Goal: Task Accomplishment & Management: Manage account settings

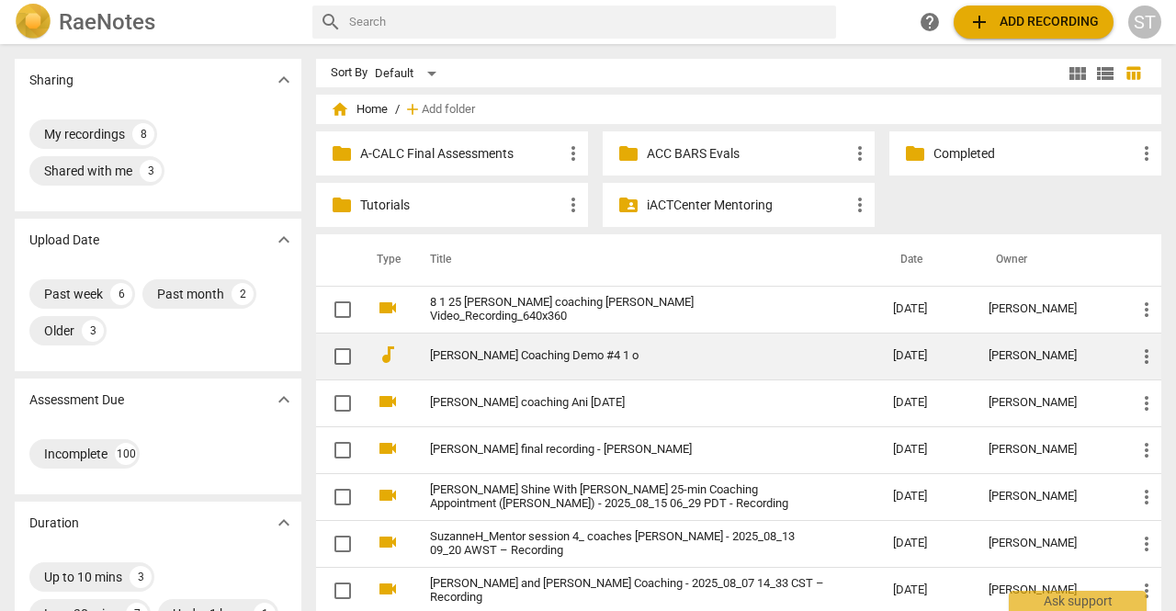
click at [538, 359] on link "[PERSON_NAME] Coaching Demo #4 1 o" at bounding box center [628, 356] width 397 height 14
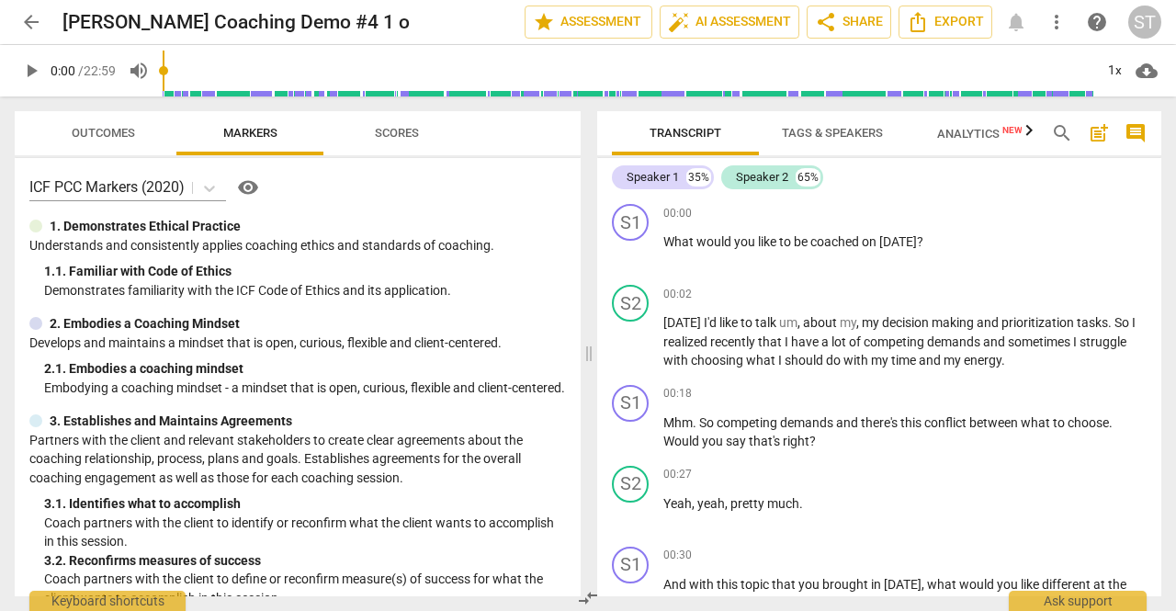
click at [801, 133] on span "Tags & Speakers" at bounding box center [832, 133] width 101 height 14
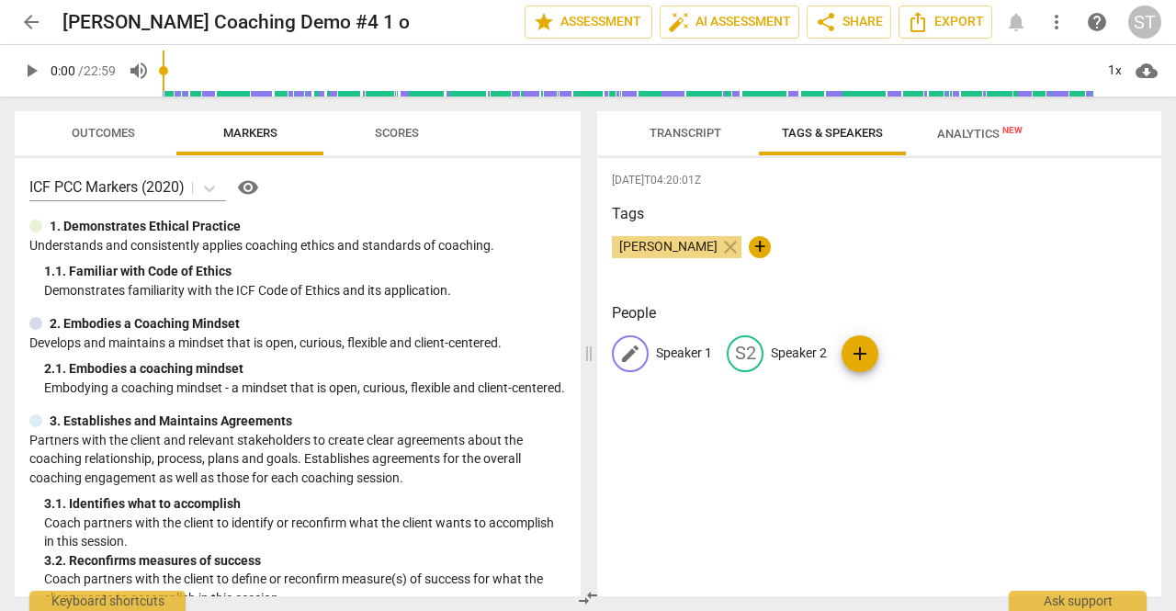
click at [699, 356] on p "Speaker 1" at bounding box center [684, 353] width 56 height 19
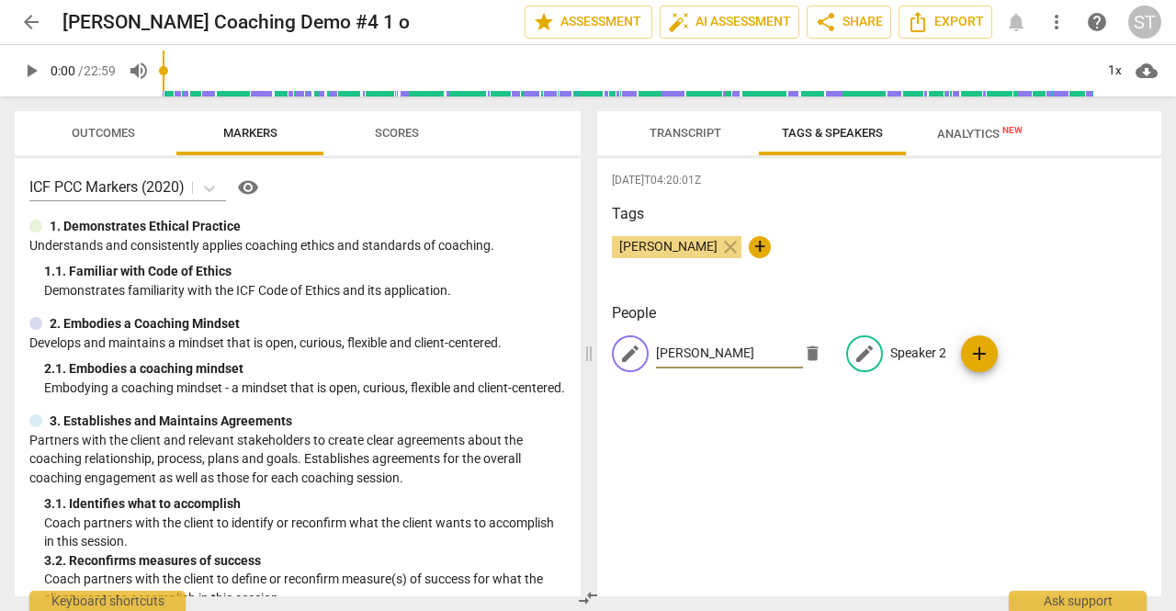
type input "[PERSON_NAME]"
click at [899, 345] on p "Speaker 2" at bounding box center [918, 353] width 56 height 19
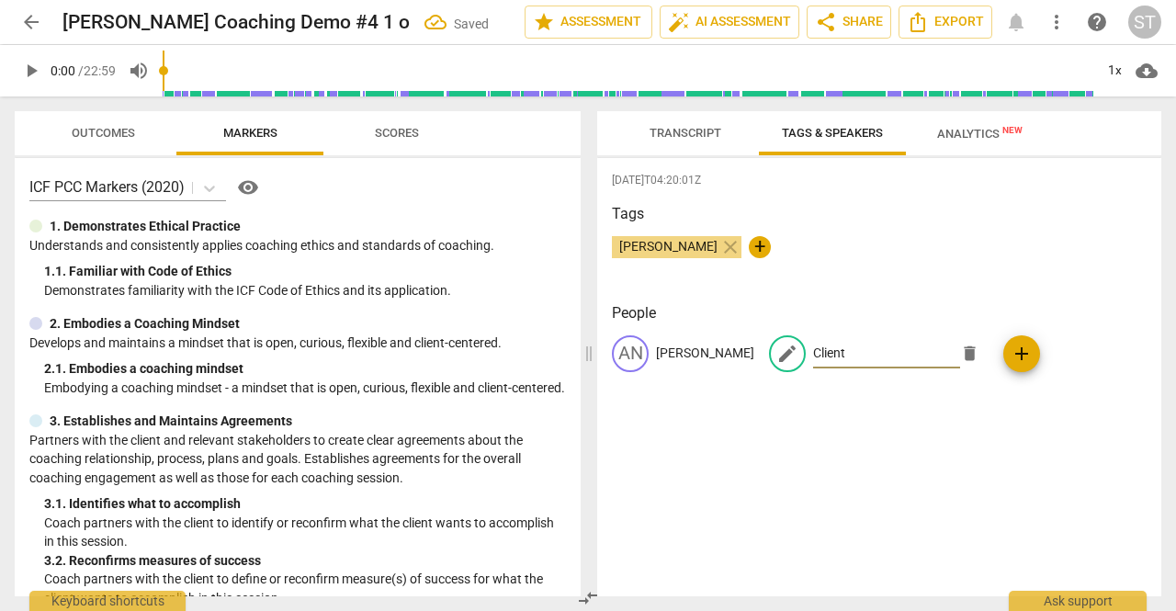
type input "Client"
click at [667, 128] on span "Transcript" at bounding box center [686, 133] width 72 height 14
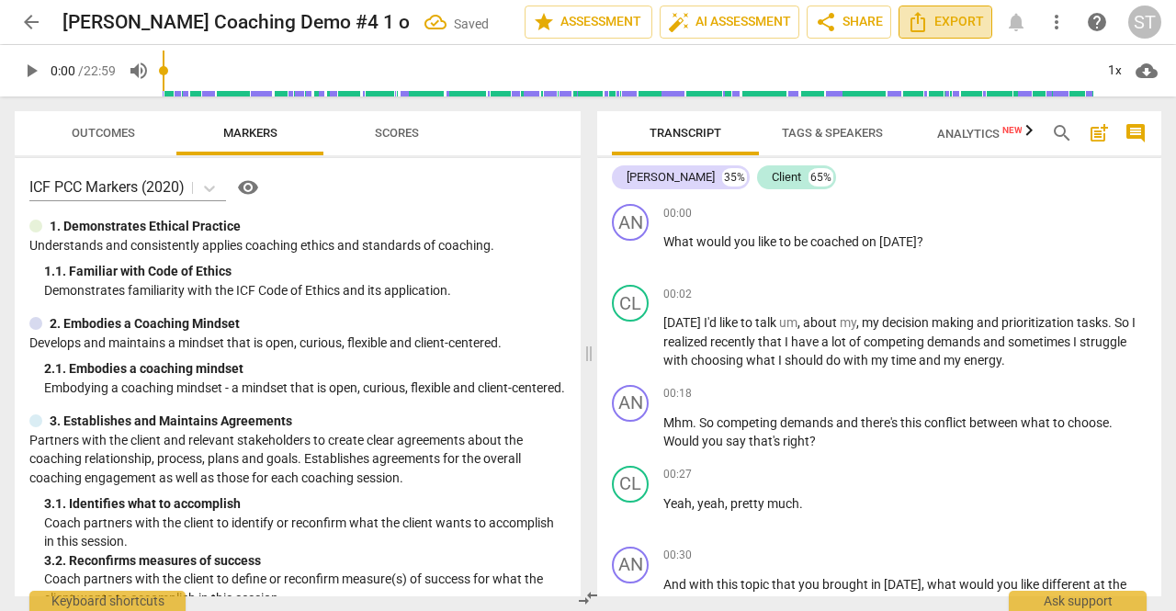
click at [948, 27] on span "Export" at bounding box center [945, 22] width 77 height 22
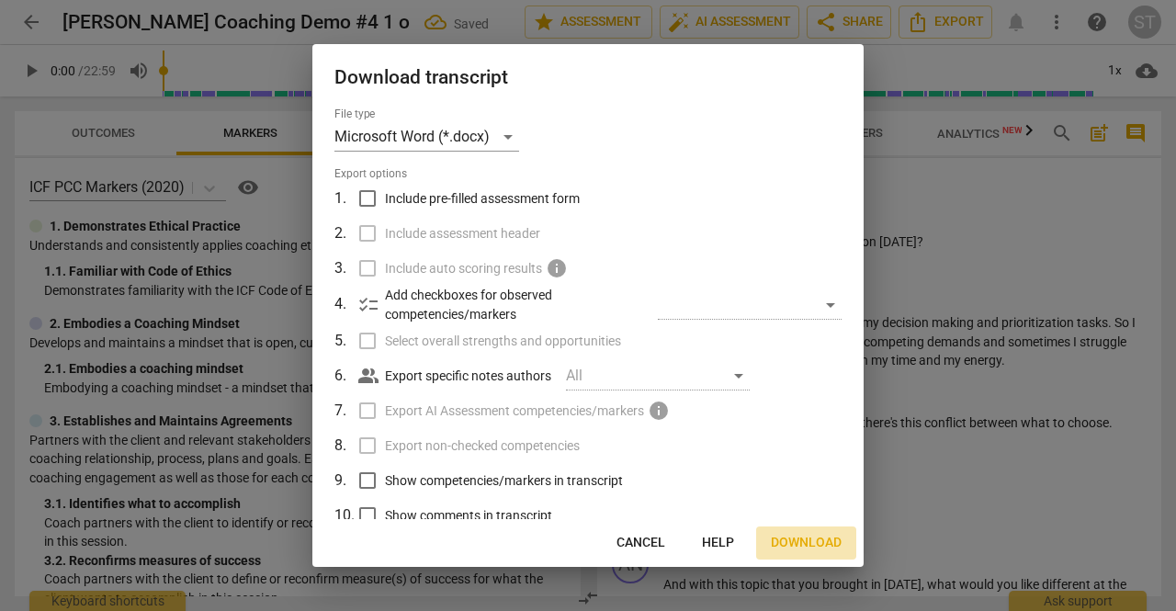
click at [817, 541] on span "Download" at bounding box center [806, 543] width 71 height 18
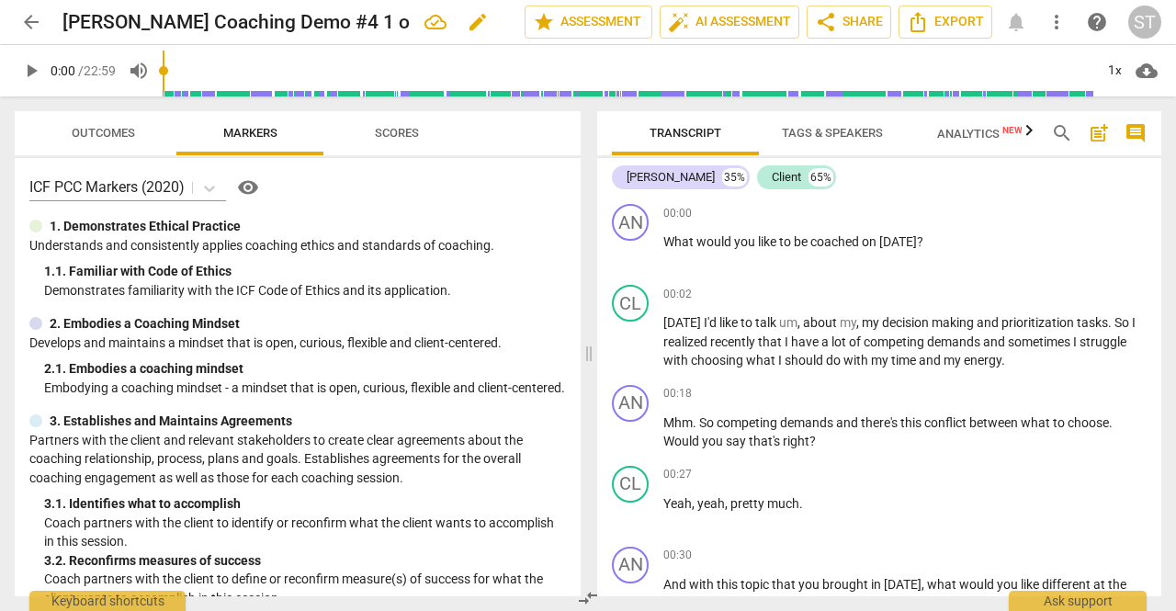
click at [467, 18] on span "edit" at bounding box center [478, 22] width 22 height 22
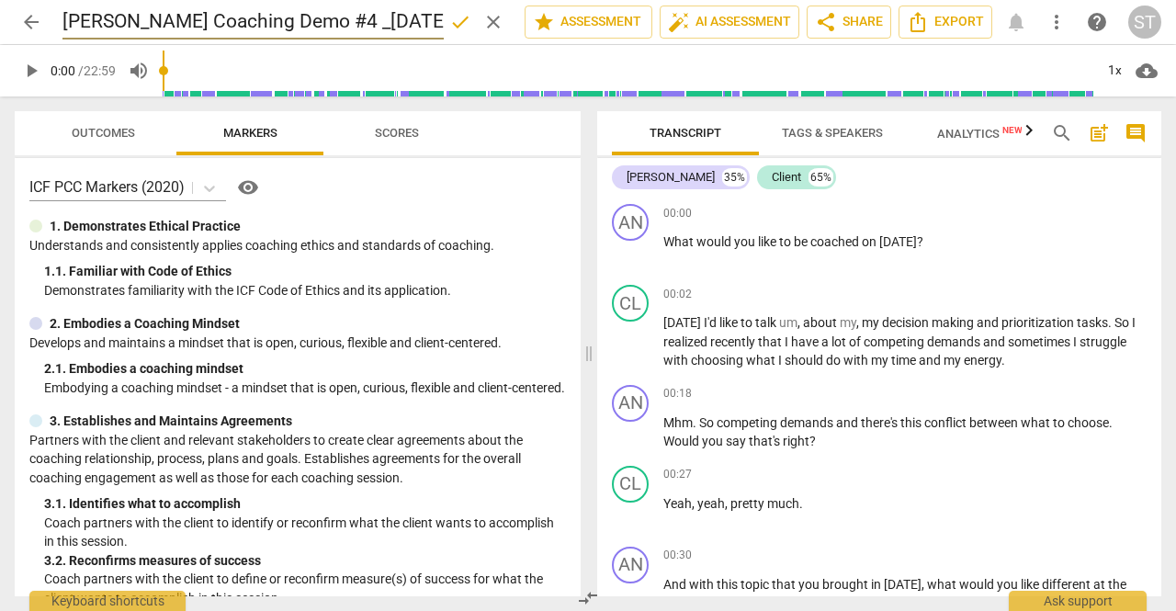
type input "[PERSON_NAME] Coaching Demo #4 _[DATE]"
click at [455, 28] on span "done" at bounding box center [460, 22] width 22 height 22
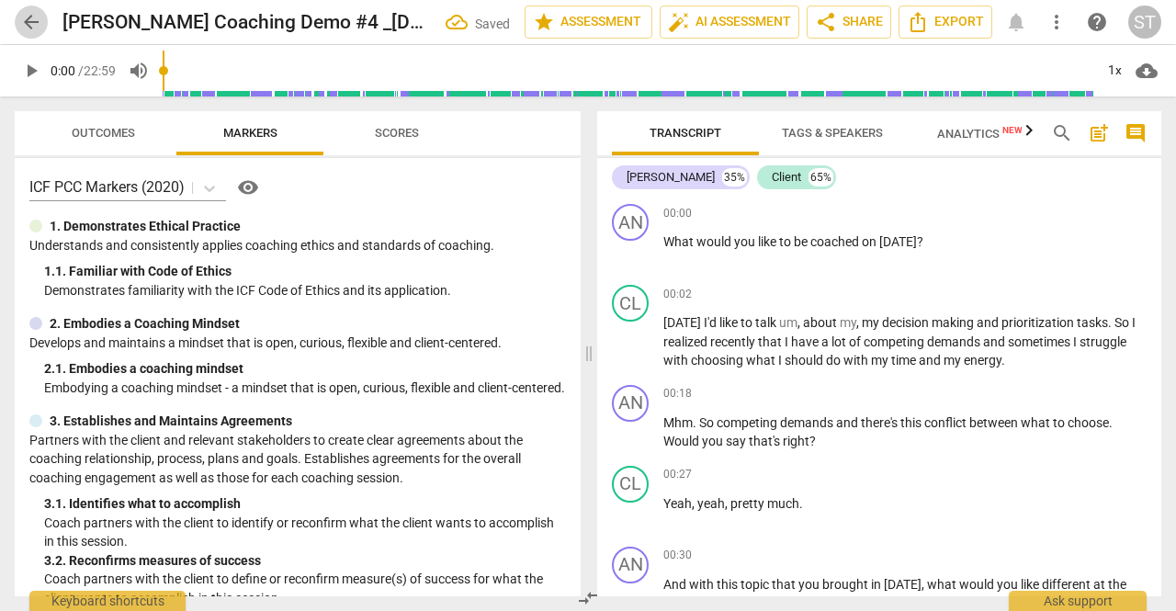
click at [31, 19] on span "arrow_back" at bounding box center [31, 22] width 22 height 22
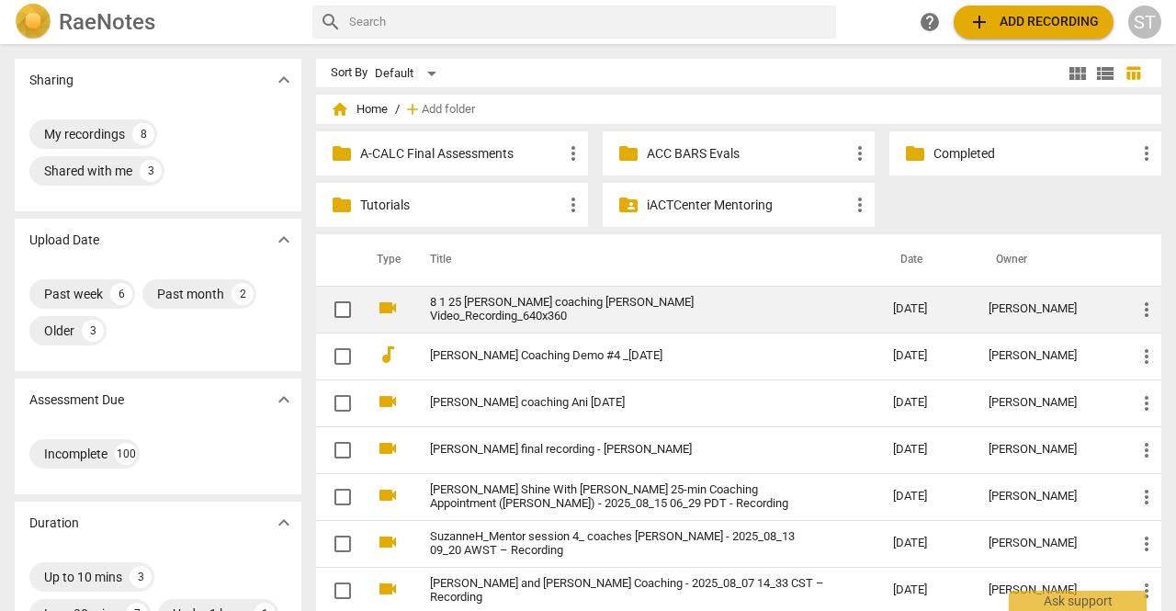
click at [511, 311] on link "8 1 25 [PERSON_NAME] coaching [PERSON_NAME] Video_Recording_640x360" at bounding box center [628, 310] width 397 height 28
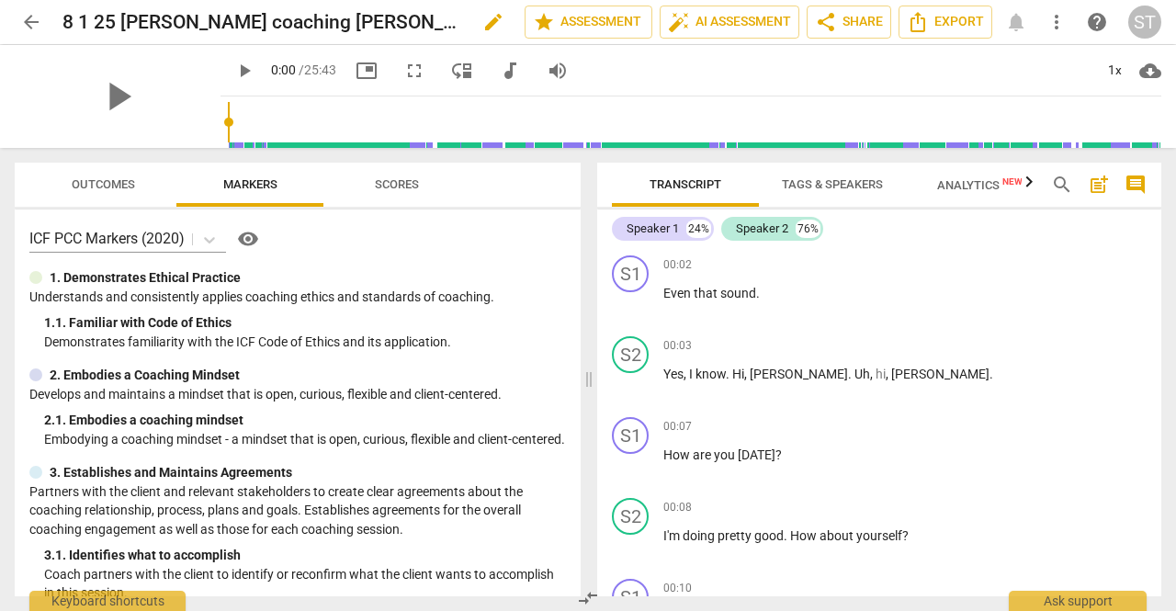
click at [486, 21] on span "edit" at bounding box center [493, 22] width 22 height 22
click at [207, 20] on input "8 21 25 [PERSON_NAME] coaching [PERSON_NAME] Video_Recording_640x360" at bounding box center [252, 22] width 381 height 35
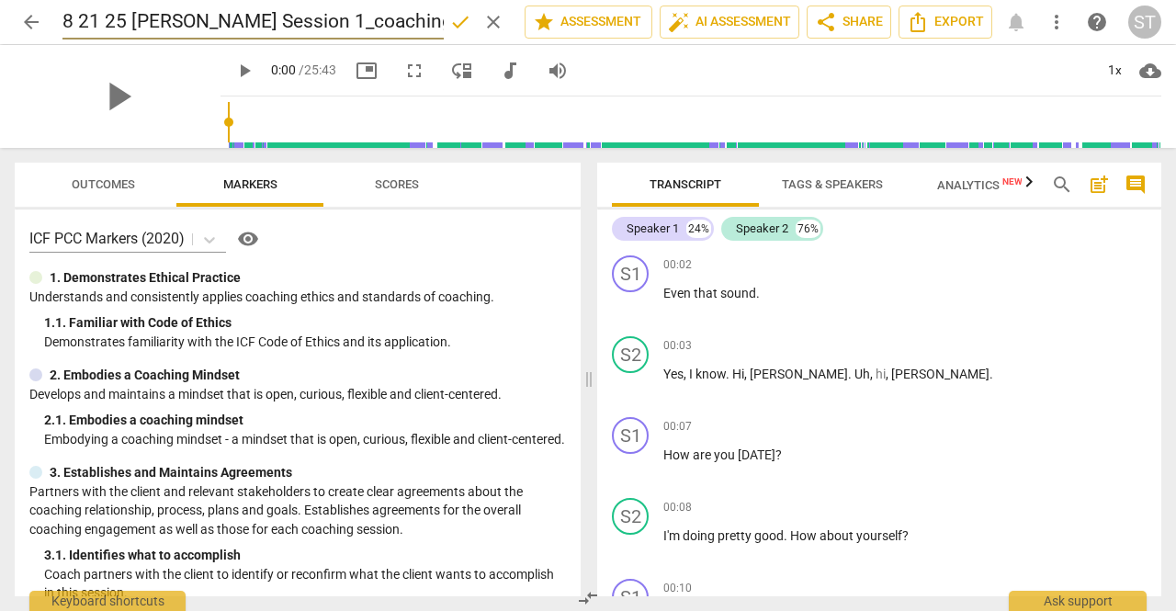
type input "8 21 25 [PERSON_NAME] Session 1_coaching [PERSON_NAME] Video_Recording_640x360"
click at [459, 17] on span "done" at bounding box center [460, 22] width 22 height 22
click at [35, 23] on span "arrow_back" at bounding box center [31, 22] width 22 height 22
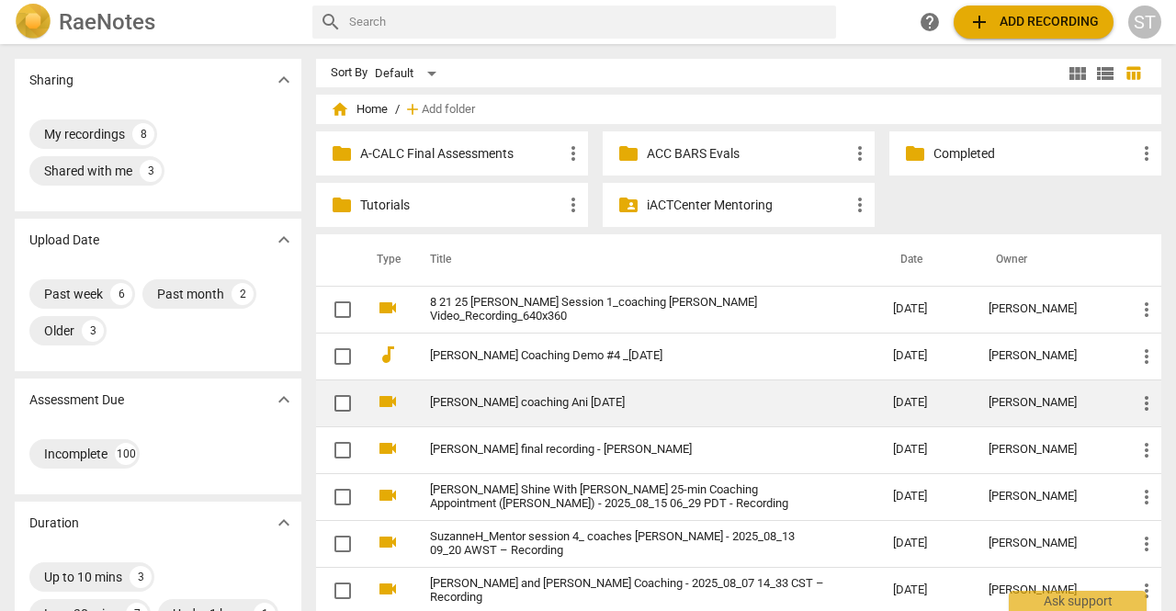
click at [459, 400] on link "[PERSON_NAME] coaching Ani [DATE]" at bounding box center [628, 403] width 397 height 14
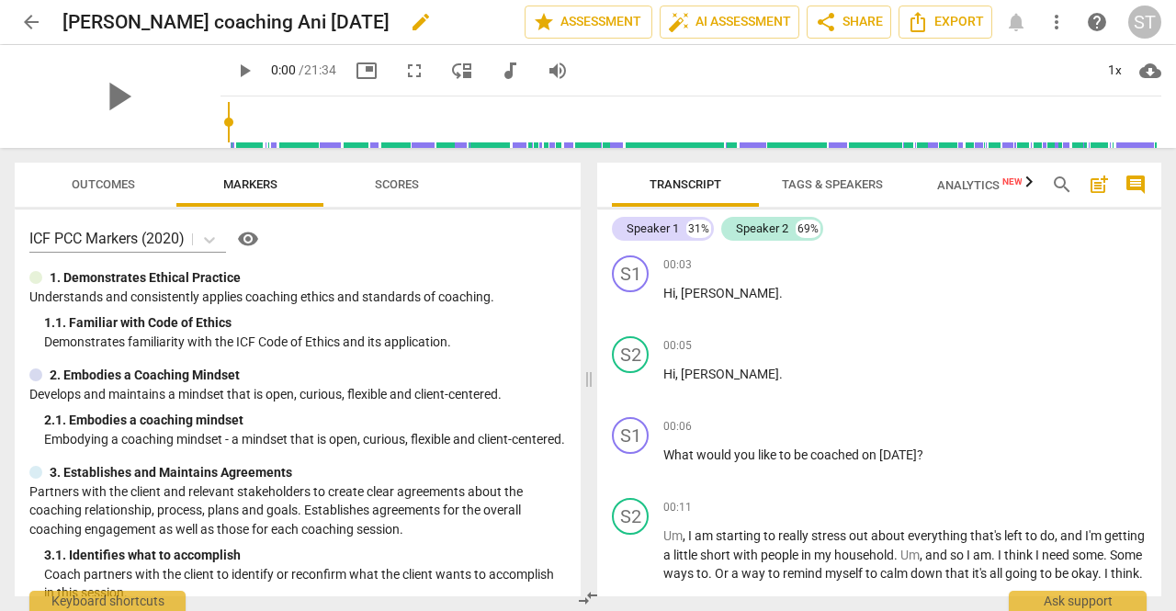
click at [123, 23] on h2 "[PERSON_NAME] coaching Ani [DATE]" at bounding box center [225, 22] width 327 height 23
click at [119, 25] on h2 "[PERSON_NAME] coaching Ani [DATE]" at bounding box center [225, 22] width 327 height 23
click at [410, 26] on span "edit" at bounding box center [421, 22] width 22 height 22
click at [123, 19] on input "[PERSON_NAME] coaching Ani [DATE]" at bounding box center [252, 22] width 381 height 35
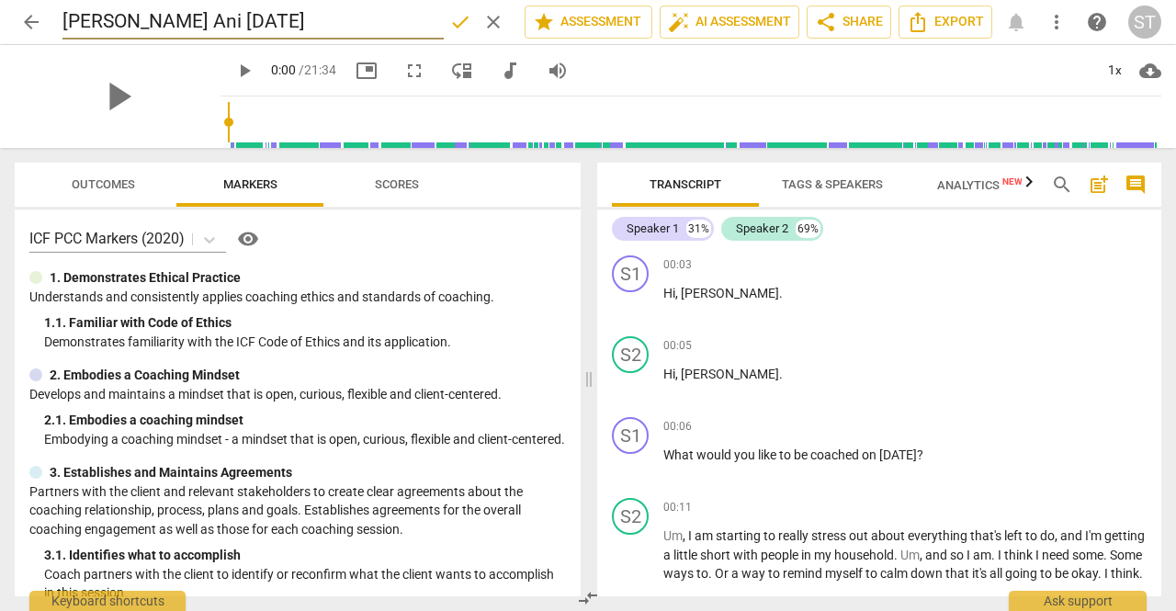
type input "[PERSON_NAME] Ani [DATE]"
click at [456, 19] on span "done" at bounding box center [460, 22] width 22 height 22
click at [829, 177] on span "Tags & Speakers" at bounding box center [832, 184] width 101 height 14
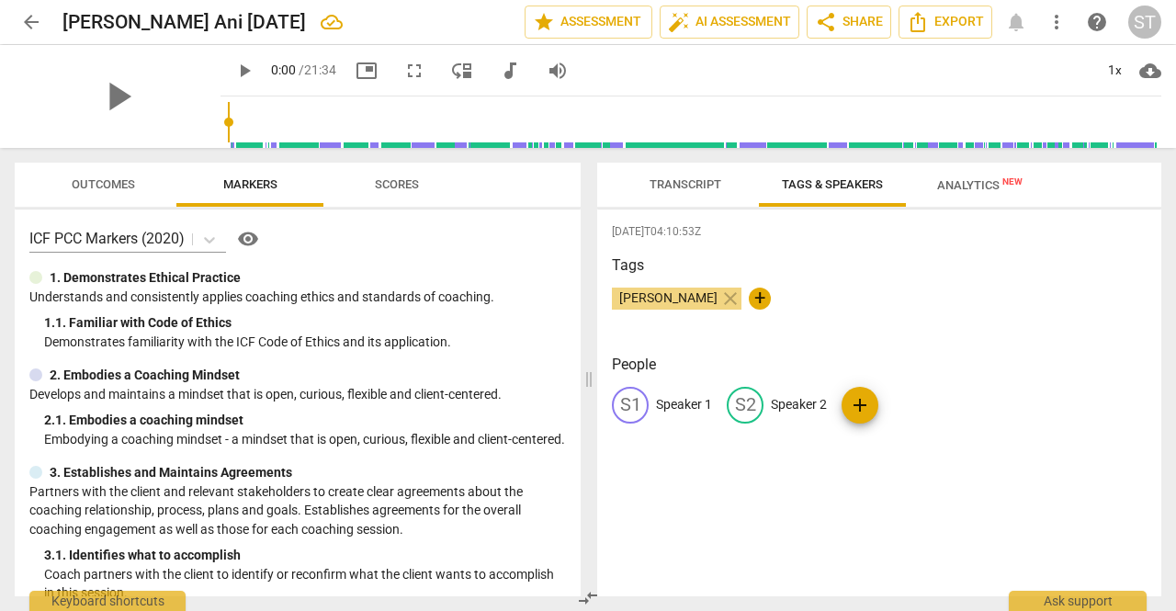
click at [693, 402] on p "Speaker 1" at bounding box center [684, 404] width 56 height 19
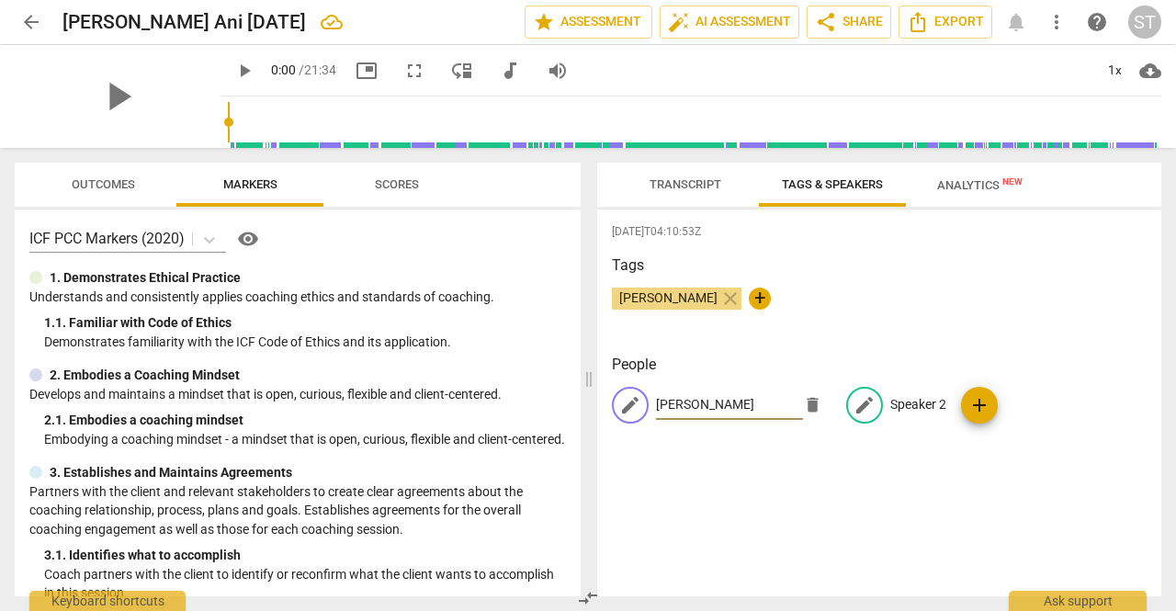
type input "[PERSON_NAME]"
click at [899, 403] on p "Speaker 2" at bounding box center [918, 404] width 56 height 19
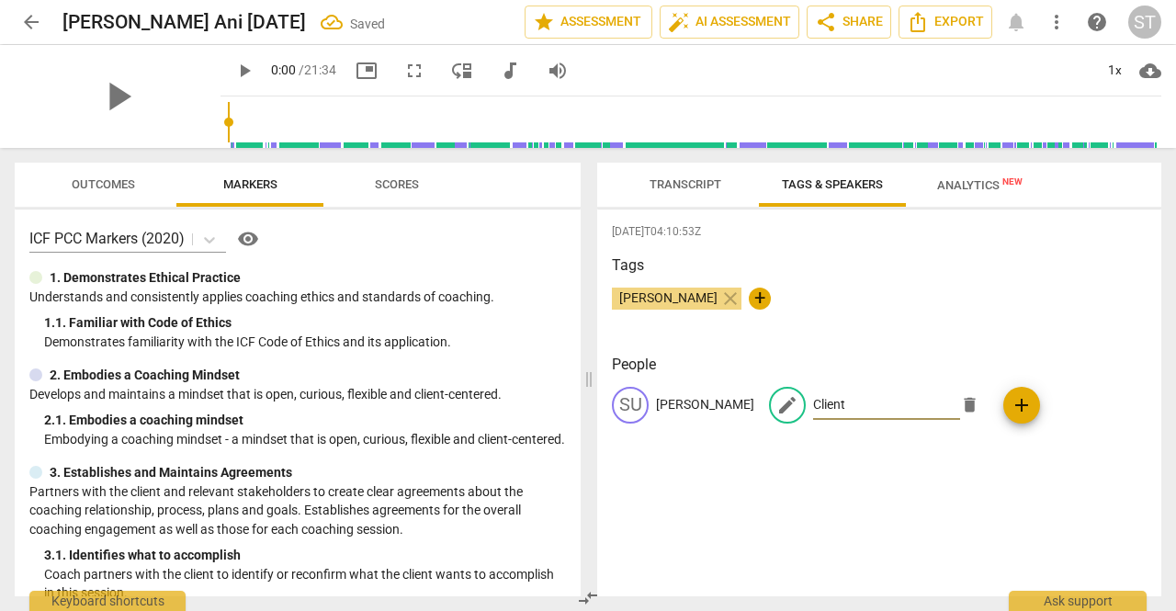
type input "Client"
click at [855, 473] on div "[DATE]T04:10:53Z Tags [PERSON_NAME] close + People [PERSON_NAME] edit Client de…" at bounding box center [879, 402] width 564 height 387
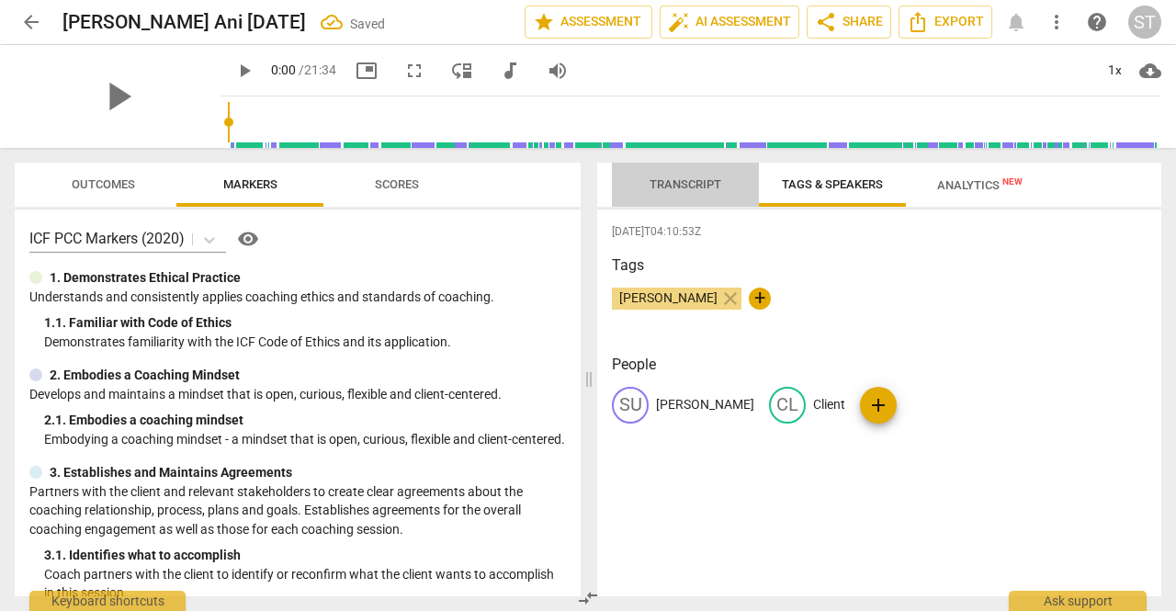
click at [659, 185] on span "Transcript" at bounding box center [686, 184] width 72 height 14
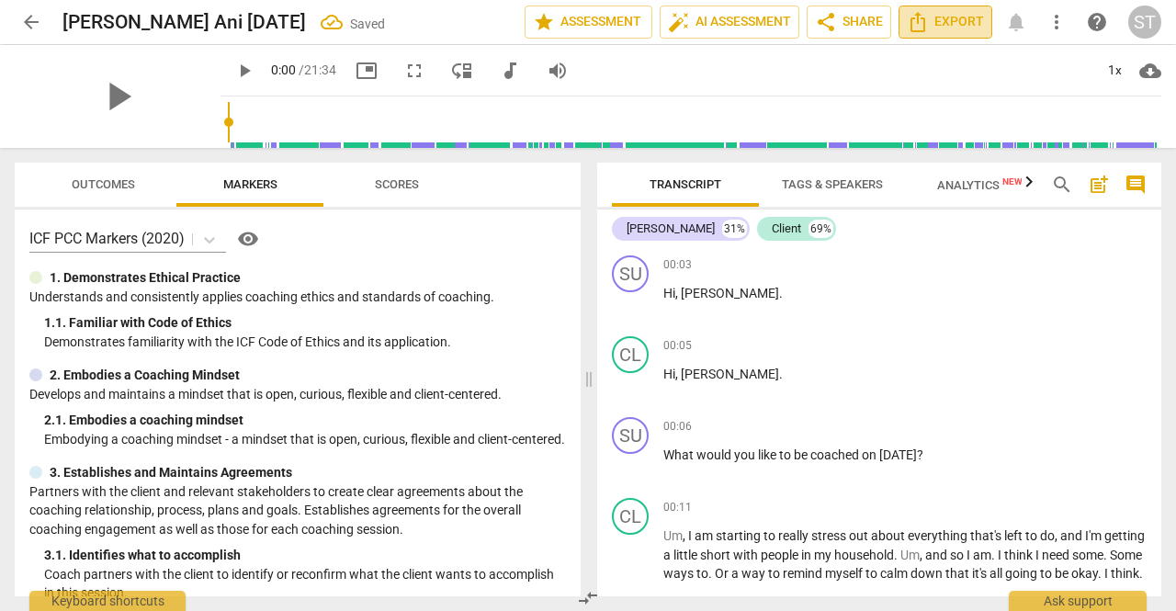
click at [937, 27] on span "Export" at bounding box center [945, 22] width 77 height 22
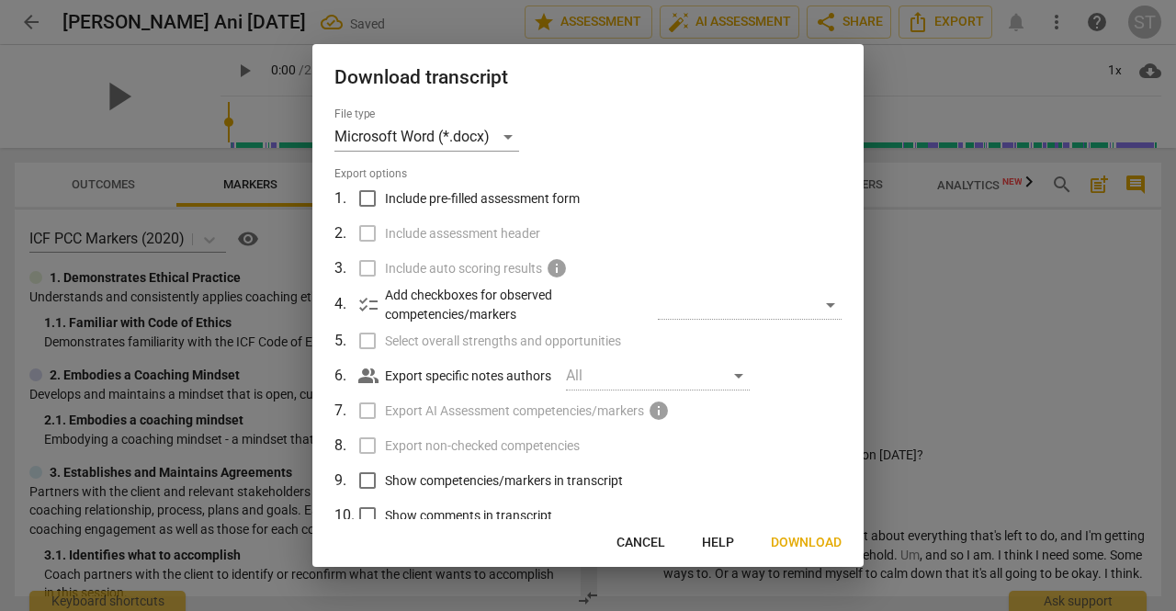
click at [797, 541] on span "Download" at bounding box center [806, 543] width 71 height 18
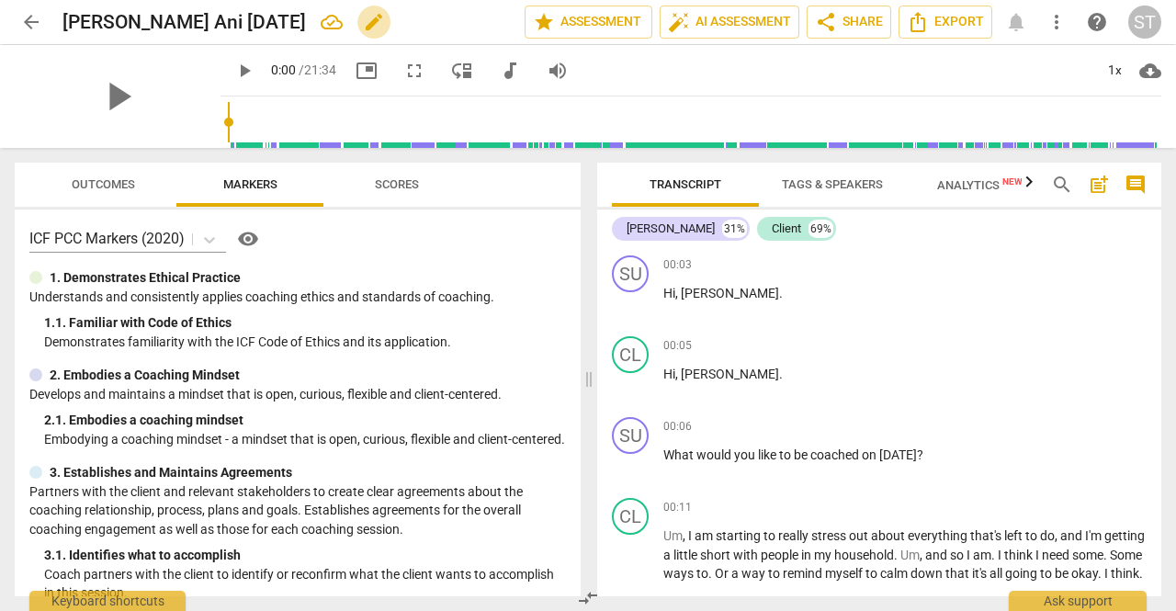
click at [385, 18] on span "edit" at bounding box center [374, 22] width 22 height 22
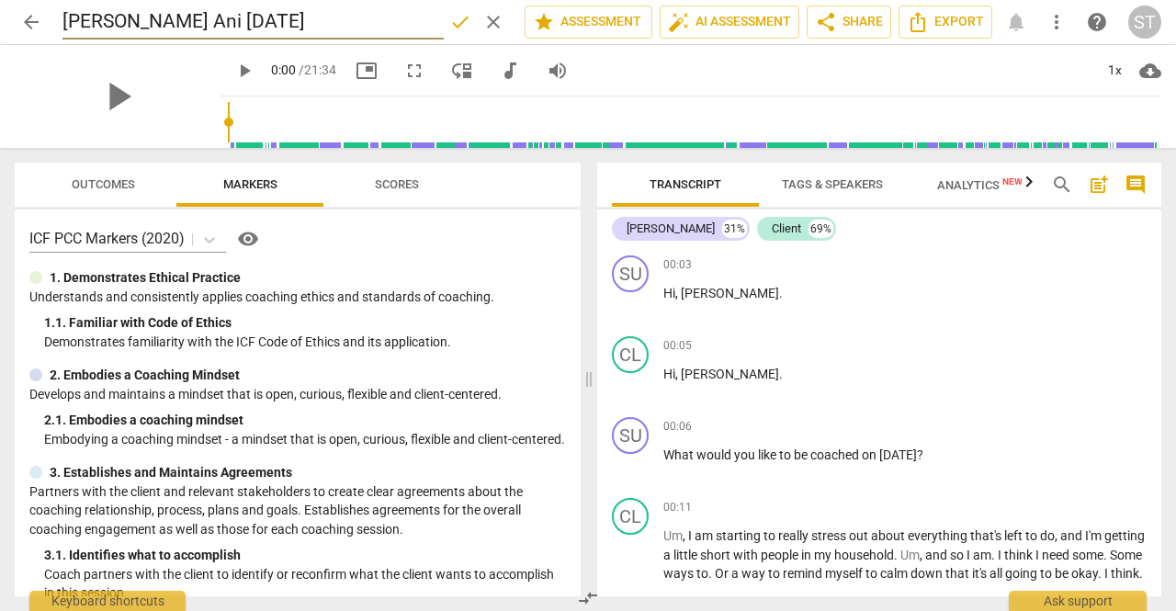
click at [150, 19] on input "[PERSON_NAME] Ani [DATE]" at bounding box center [252, 22] width 381 height 35
type input "[PERSON_NAME] M_[DATE]_coaching Ani [DATE]"
click at [455, 19] on span "done" at bounding box center [460, 22] width 22 height 22
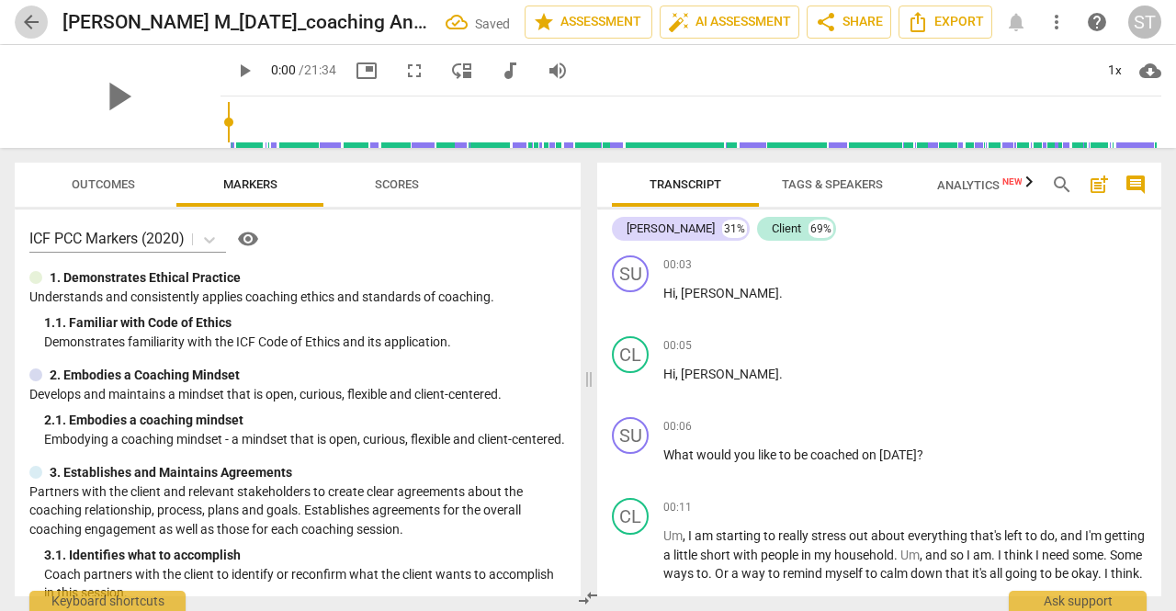
click at [34, 19] on span "arrow_back" at bounding box center [31, 22] width 22 height 22
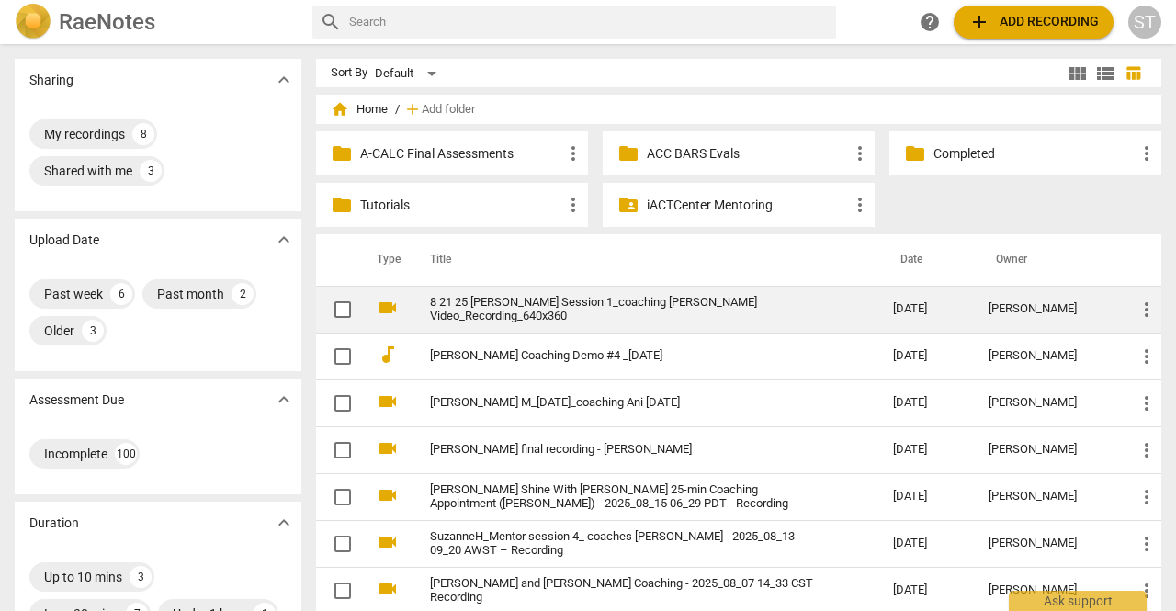
click at [487, 300] on link "8 21 25 [PERSON_NAME] Session 1_coaching [PERSON_NAME] Video_Recording_640x360" at bounding box center [628, 310] width 397 height 28
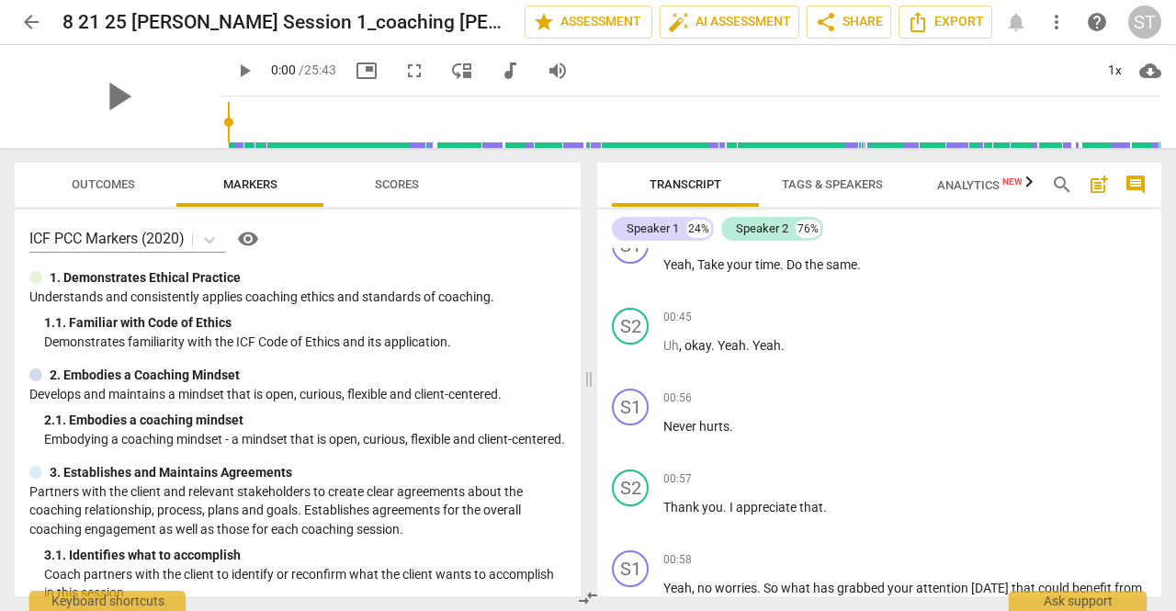
scroll to position [643, 0]
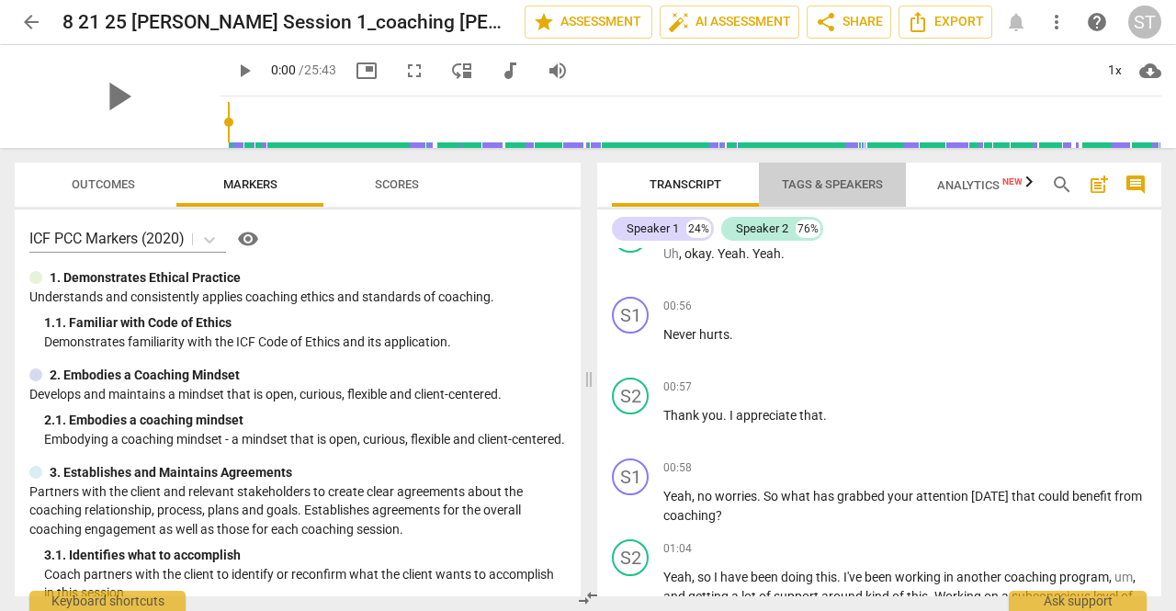
click at [827, 187] on span "Tags & Speakers" at bounding box center [832, 184] width 101 height 14
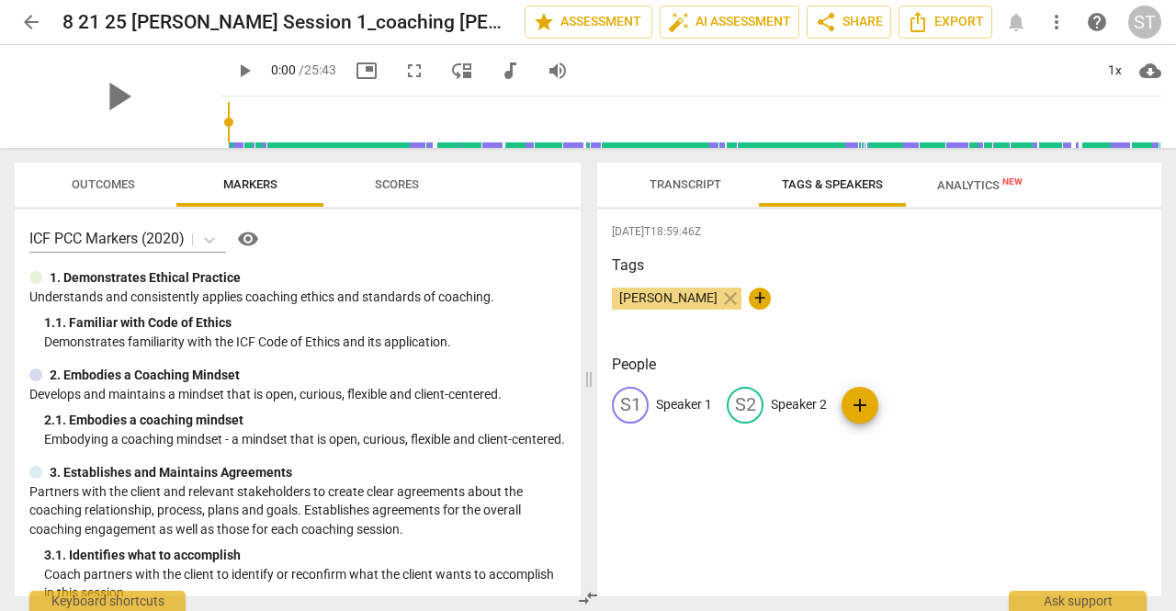
click at [664, 403] on p "Speaker 1" at bounding box center [684, 404] width 56 height 19
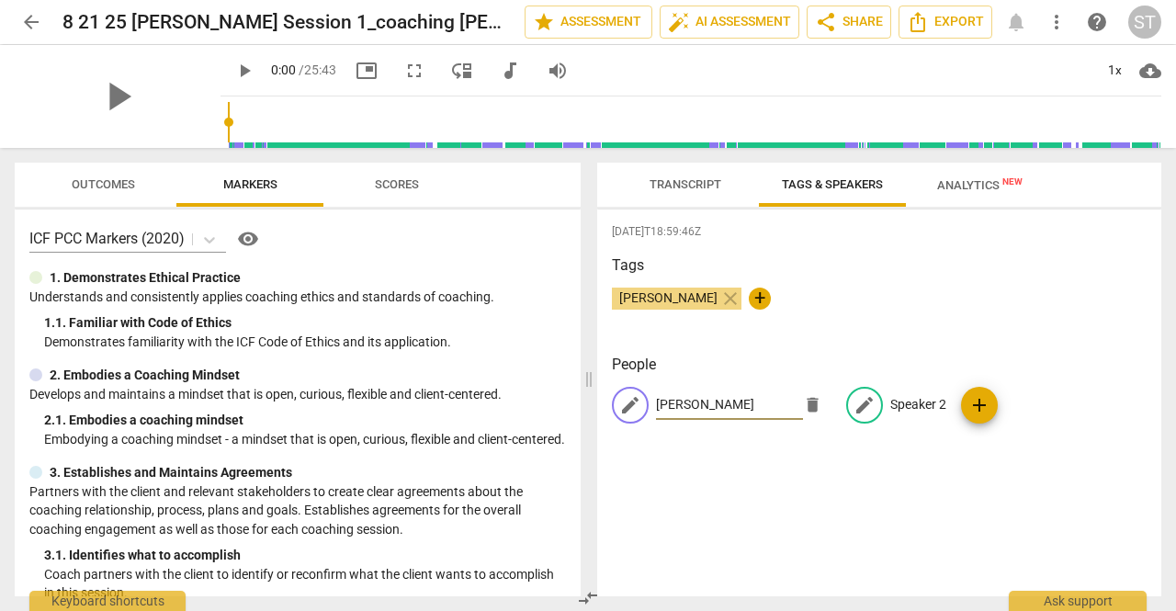
type input "[PERSON_NAME]"
click at [906, 407] on p "Speaker 2" at bounding box center [918, 404] width 56 height 19
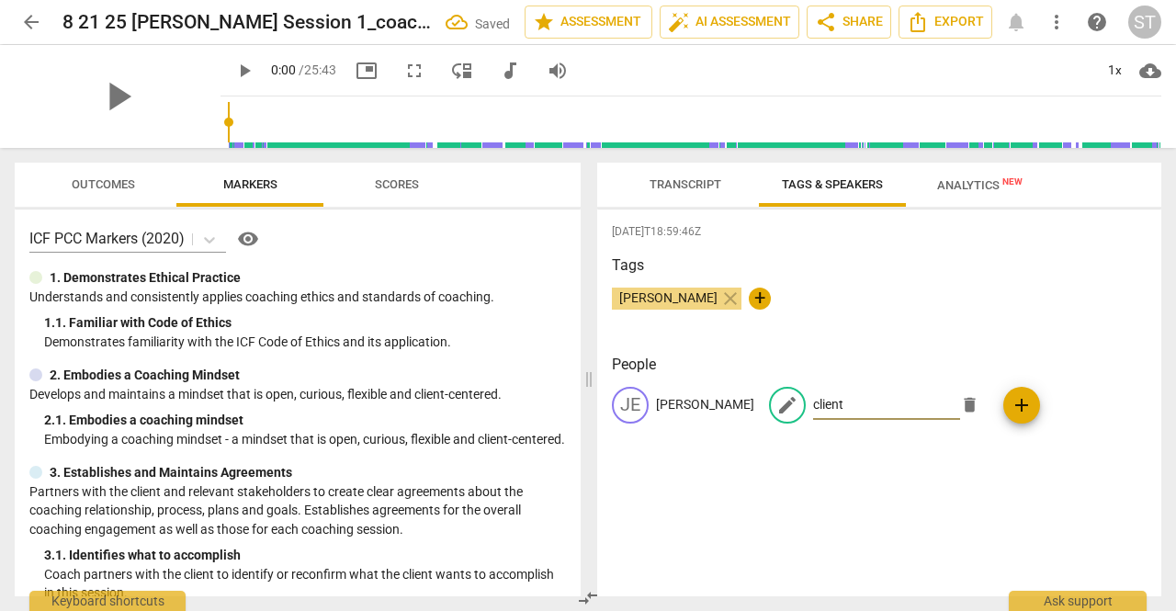
click at [813, 404] on input "client" at bounding box center [886, 404] width 147 height 29
type input "Client"
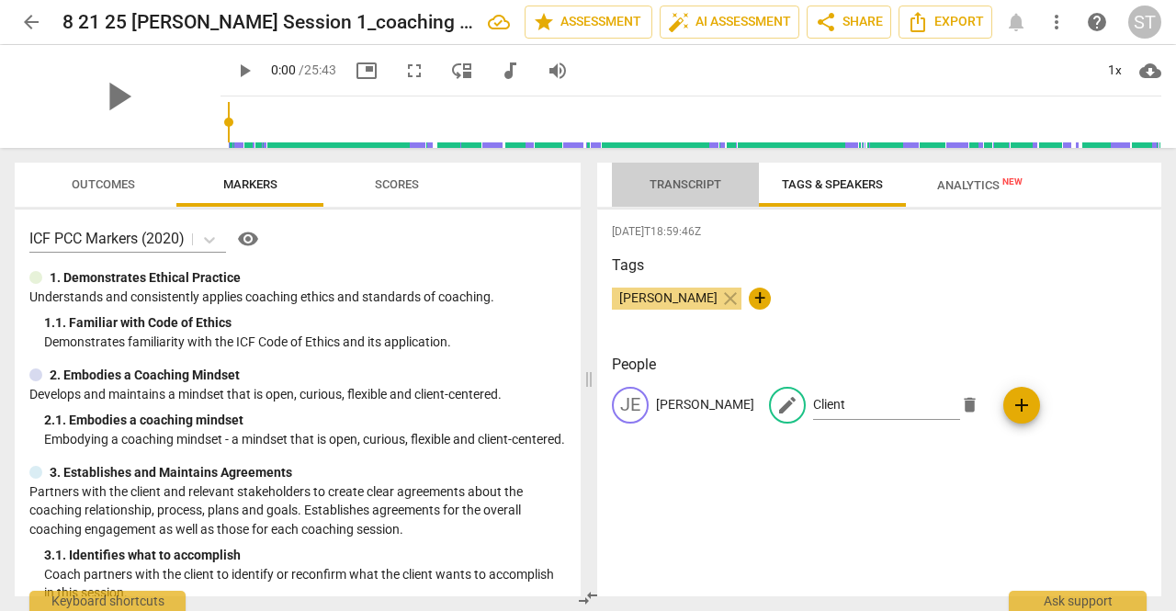
click at [650, 185] on span "Transcript" at bounding box center [686, 184] width 72 height 14
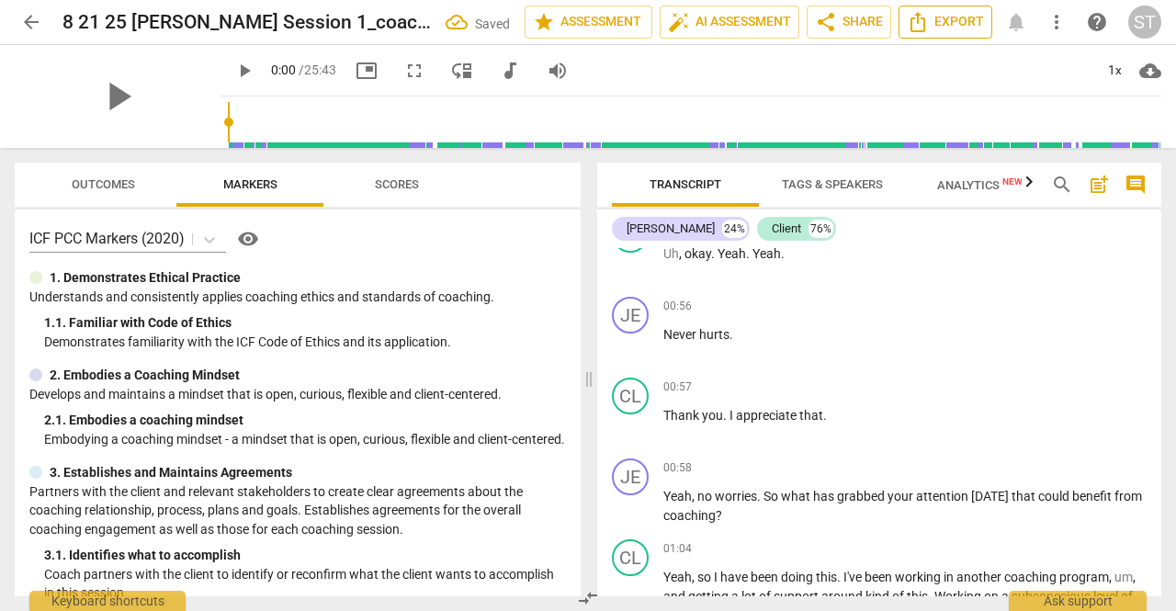
click at [955, 19] on span "Export" at bounding box center [945, 22] width 77 height 22
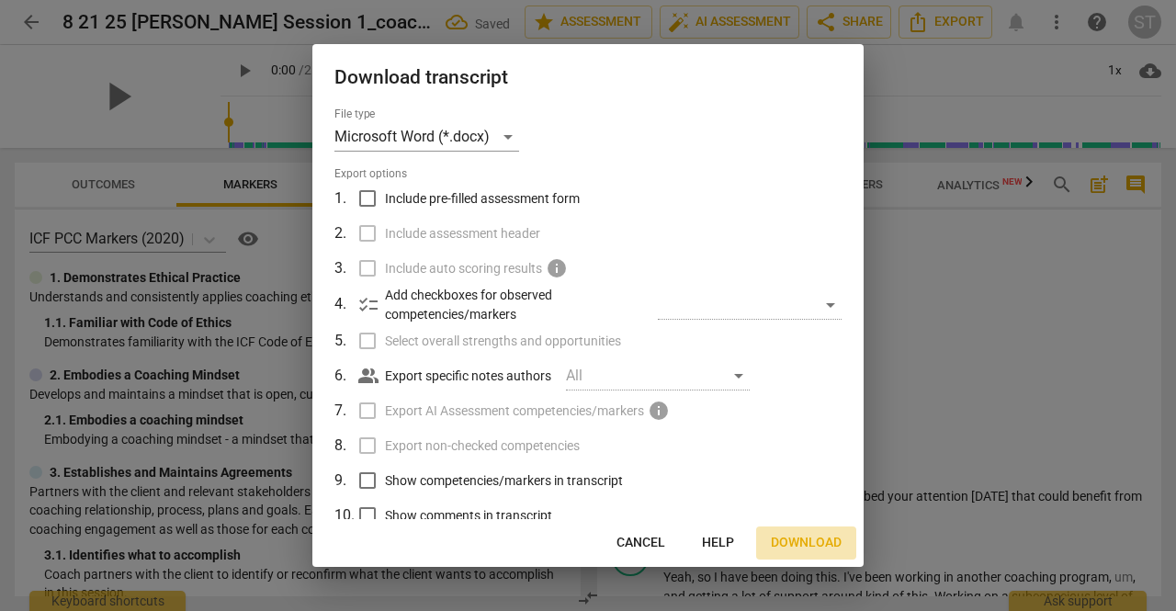
click at [783, 547] on span "Download" at bounding box center [806, 543] width 71 height 18
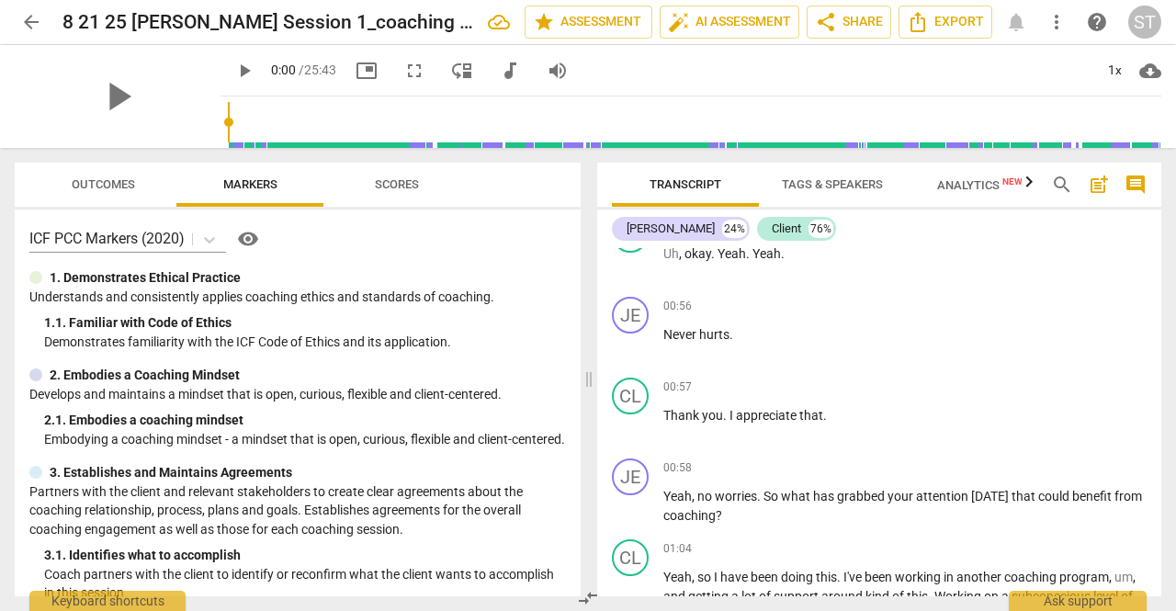
click at [36, 22] on span "arrow_back" at bounding box center [31, 22] width 22 height 22
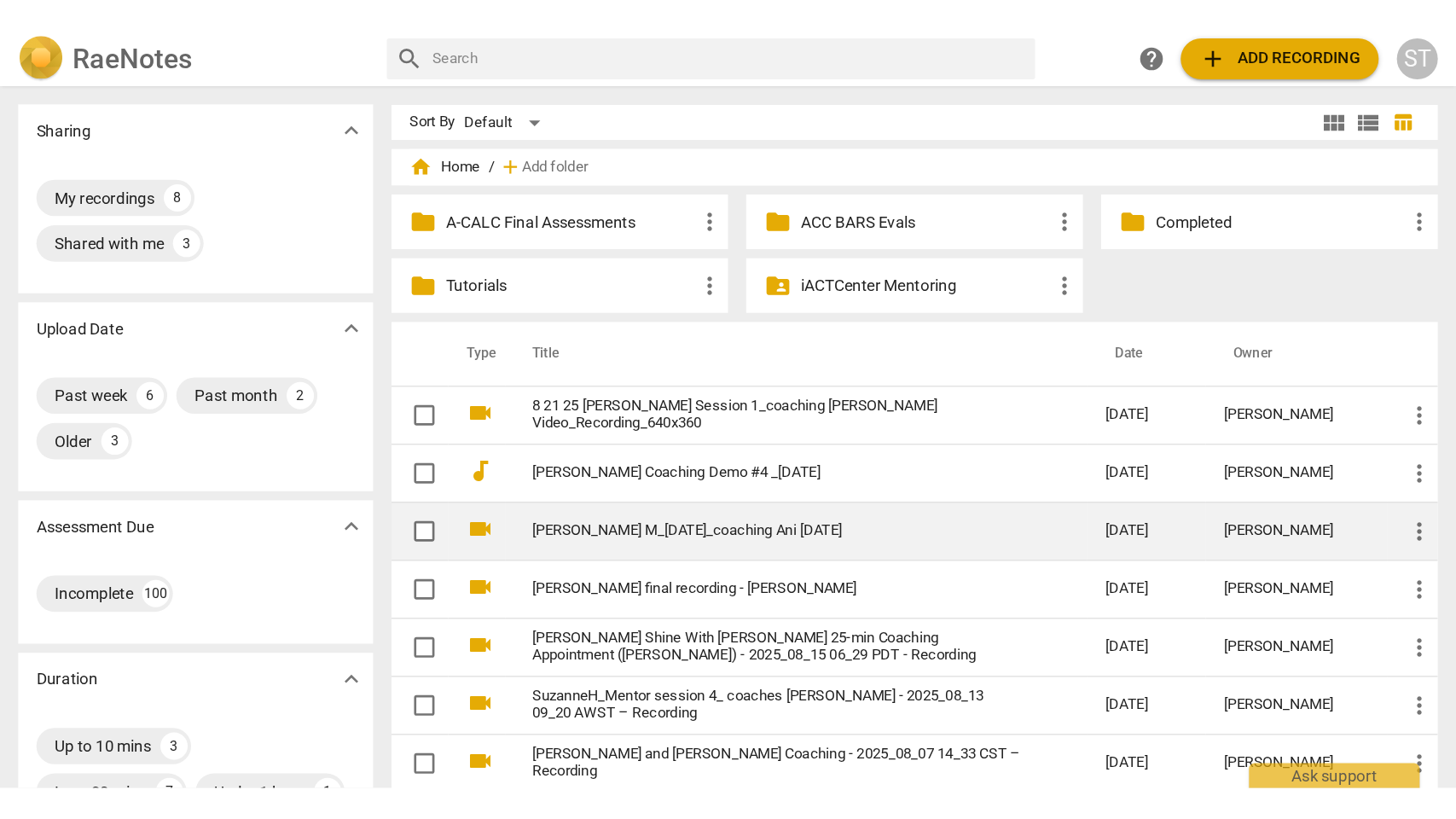
scroll to position [85, 0]
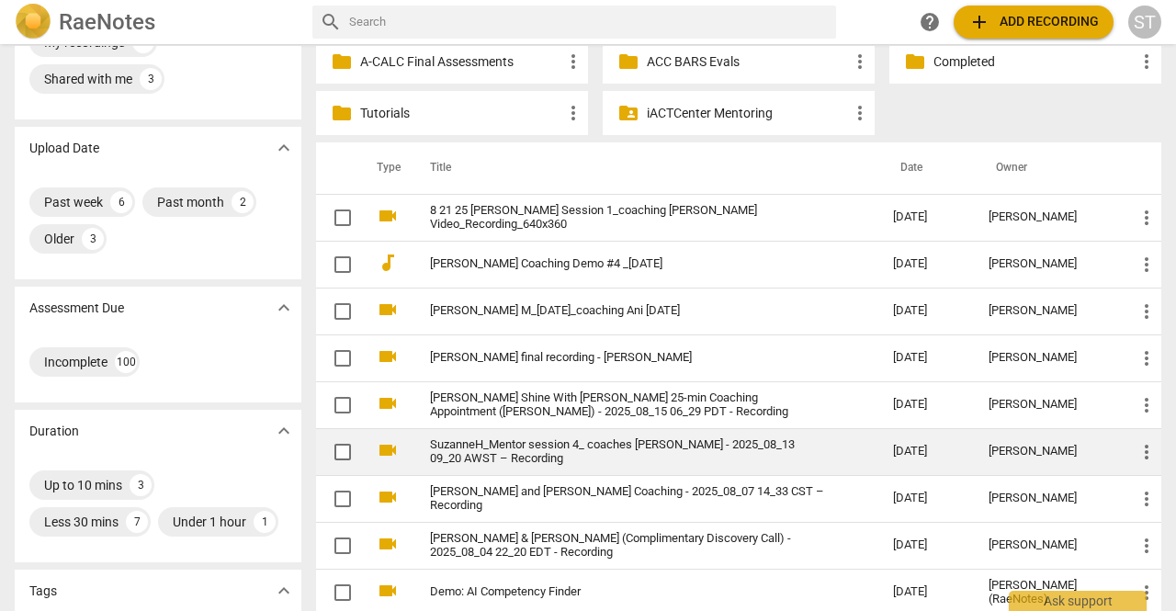
click at [560, 443] on link "SuzanneH_Mentor session 4_ coaches [PERSON_NAME] - 2025_08_13 09_20 AWST – Reco…" at bounding box center [628, 452] width 397 height 28
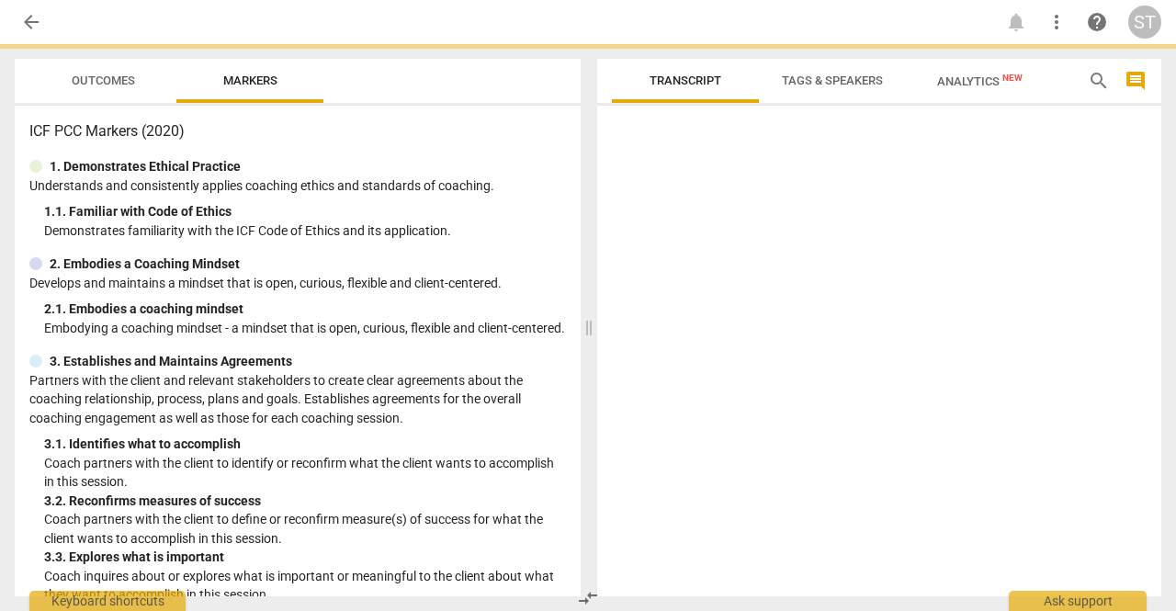
click at [560, 443] on div "ICF PCC Markers (2020) 1. Demonstrates Ethical Practice Understands and consist…" at bounding box center [298, 351] width 566 height 491
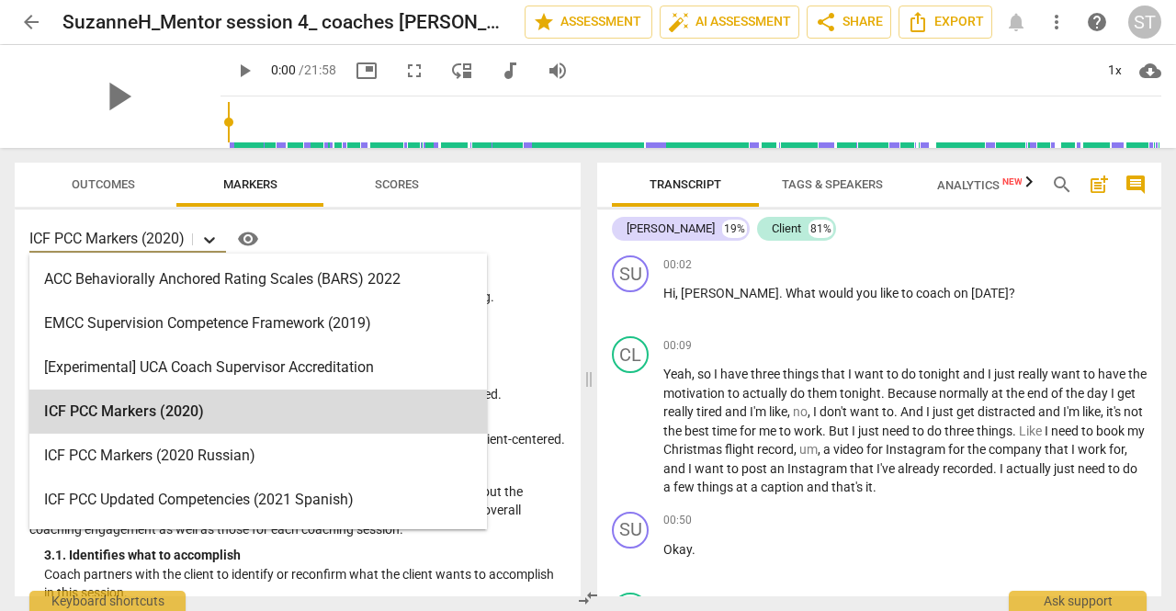
click at [206, 242] on icon at bounding box center [209, 240] width 18 height 18
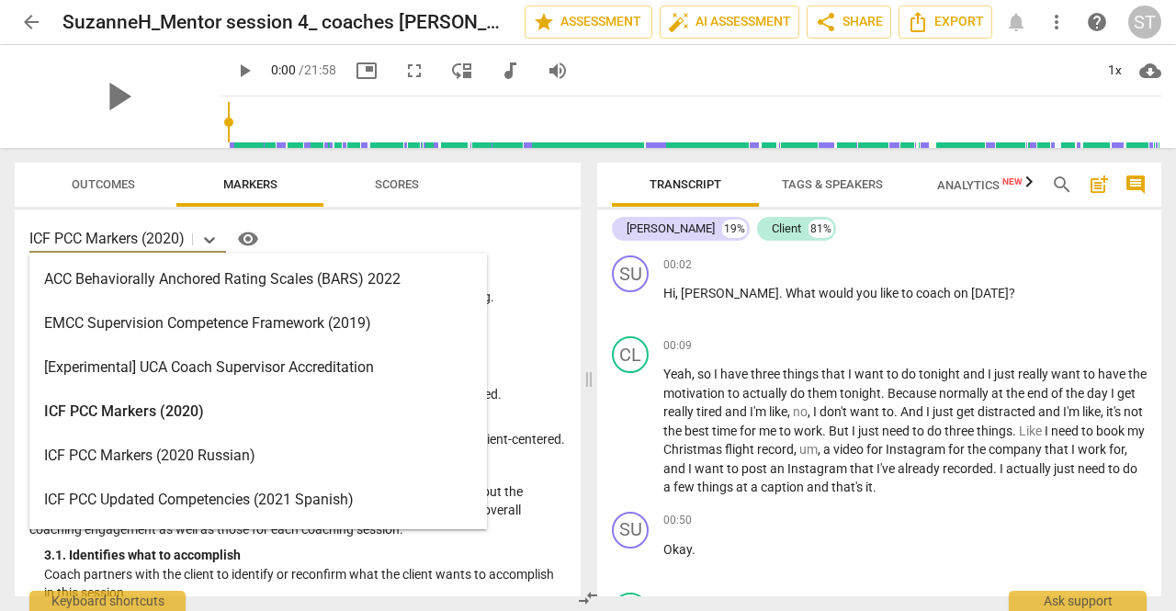
click at [207, 268] on div "ACC Behaviorally Anchored Rating Scales (BARS) 2022" at bounding box center [258, 279] width 458 height 44
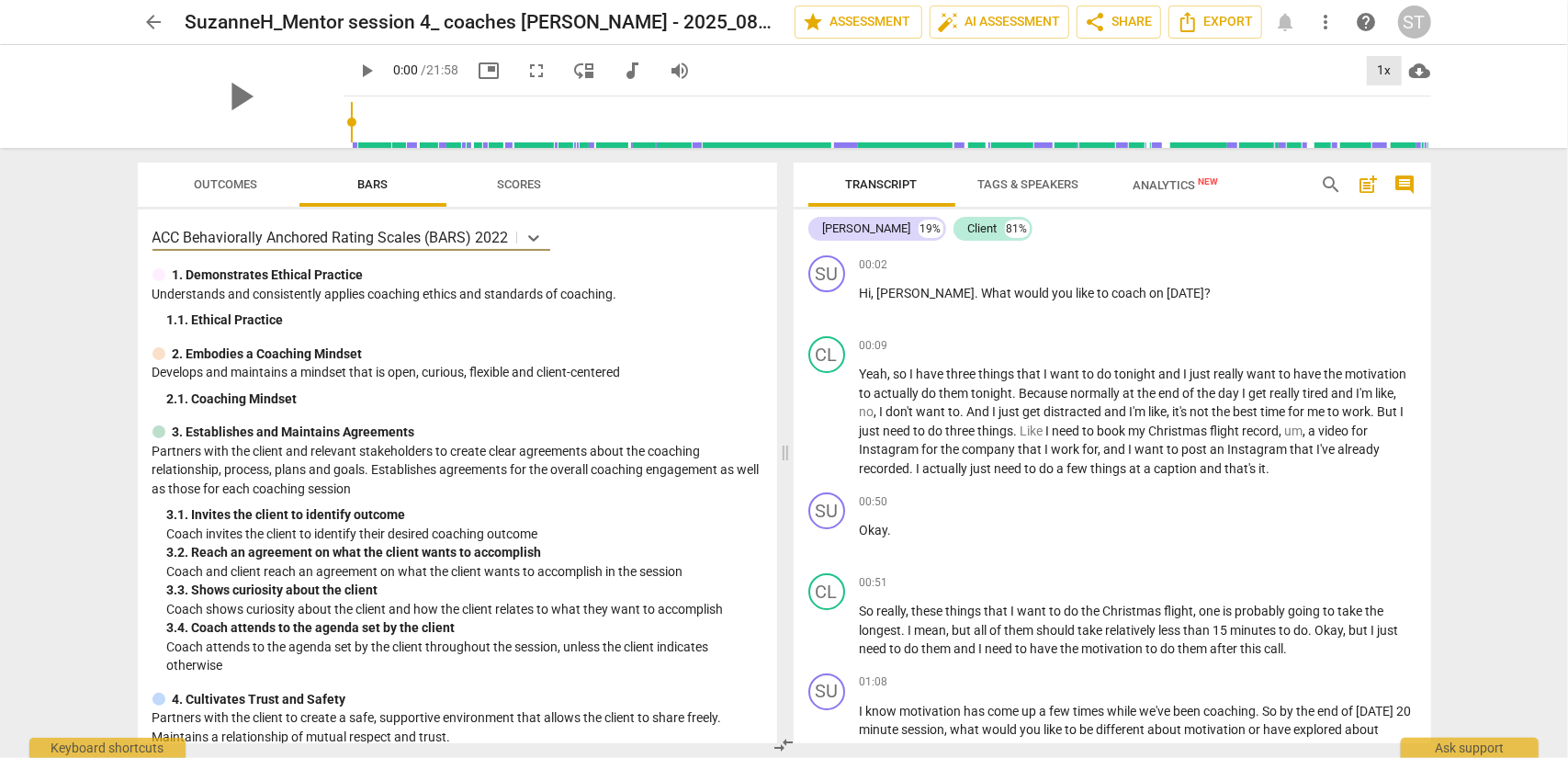
click at [1175, 71] on div "1x" at bounding box center [1384, 70] width 35 height 29
click at [1175, 146] on li "1.25x" at bounding box center [1398, 143] width 62 height 35
drag, startPoint x: 515, startPoint y: 76, endPoint x: 515, endPoint y: 156, distance: 79.9
click at [526, 76] on span "fullscreen" at bounding box center [537, 71] width 22 height 22
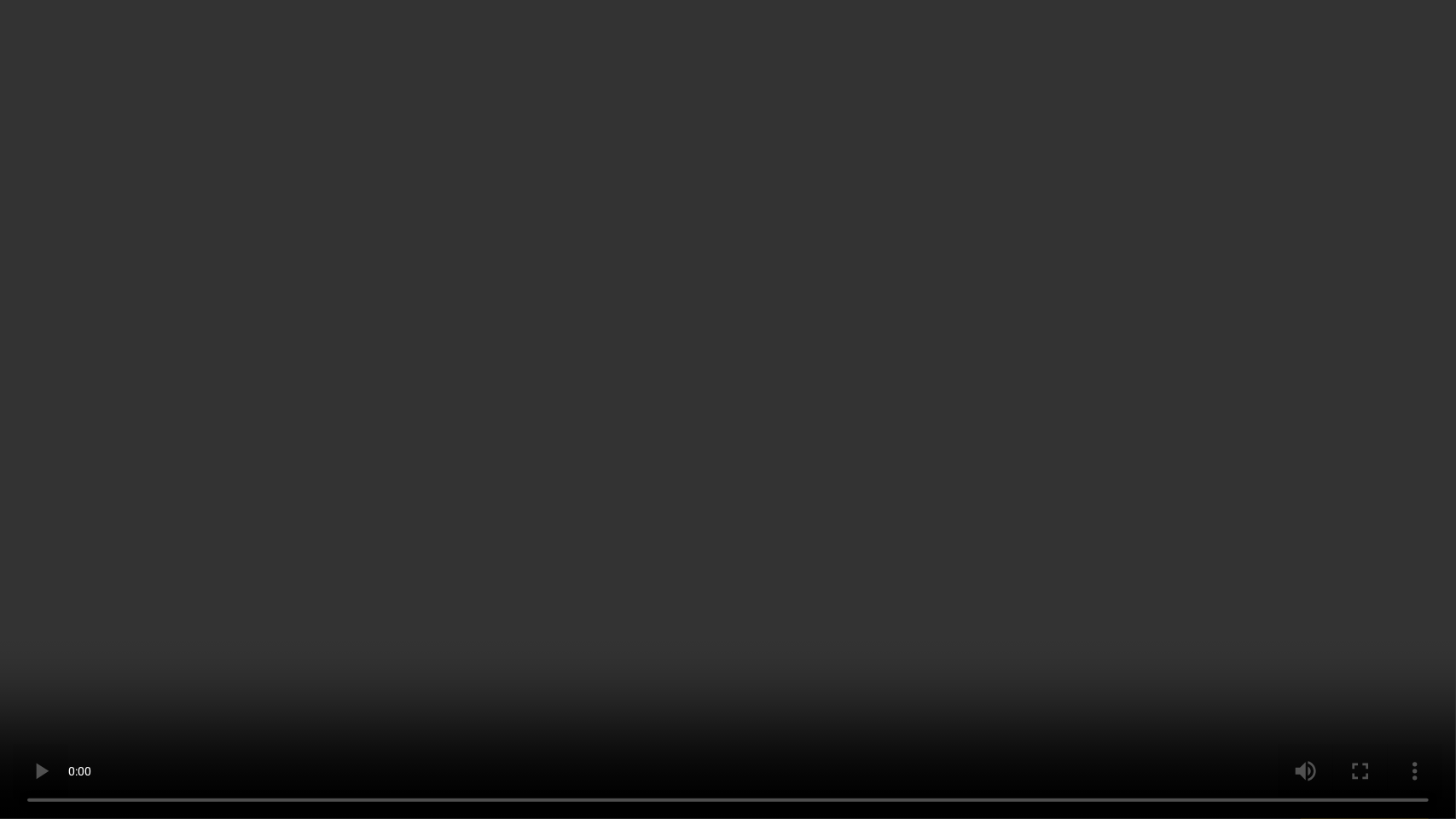
click at [976, 297] on video at bounding box center [728, 410] width 1456 height 819
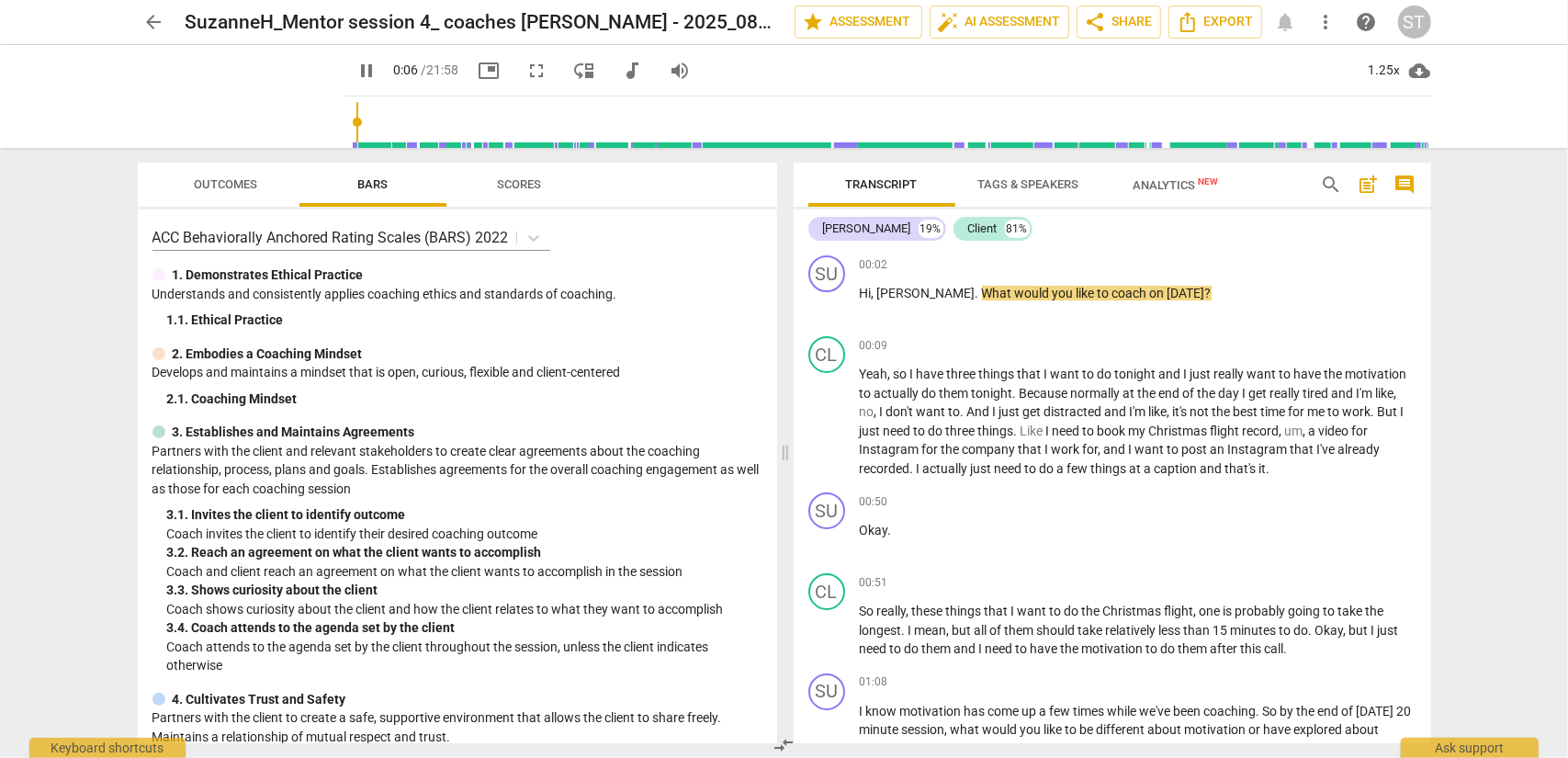
click at [526, 73] on span "fullscreen" at bounding box center [537, 71] width 22 height 22
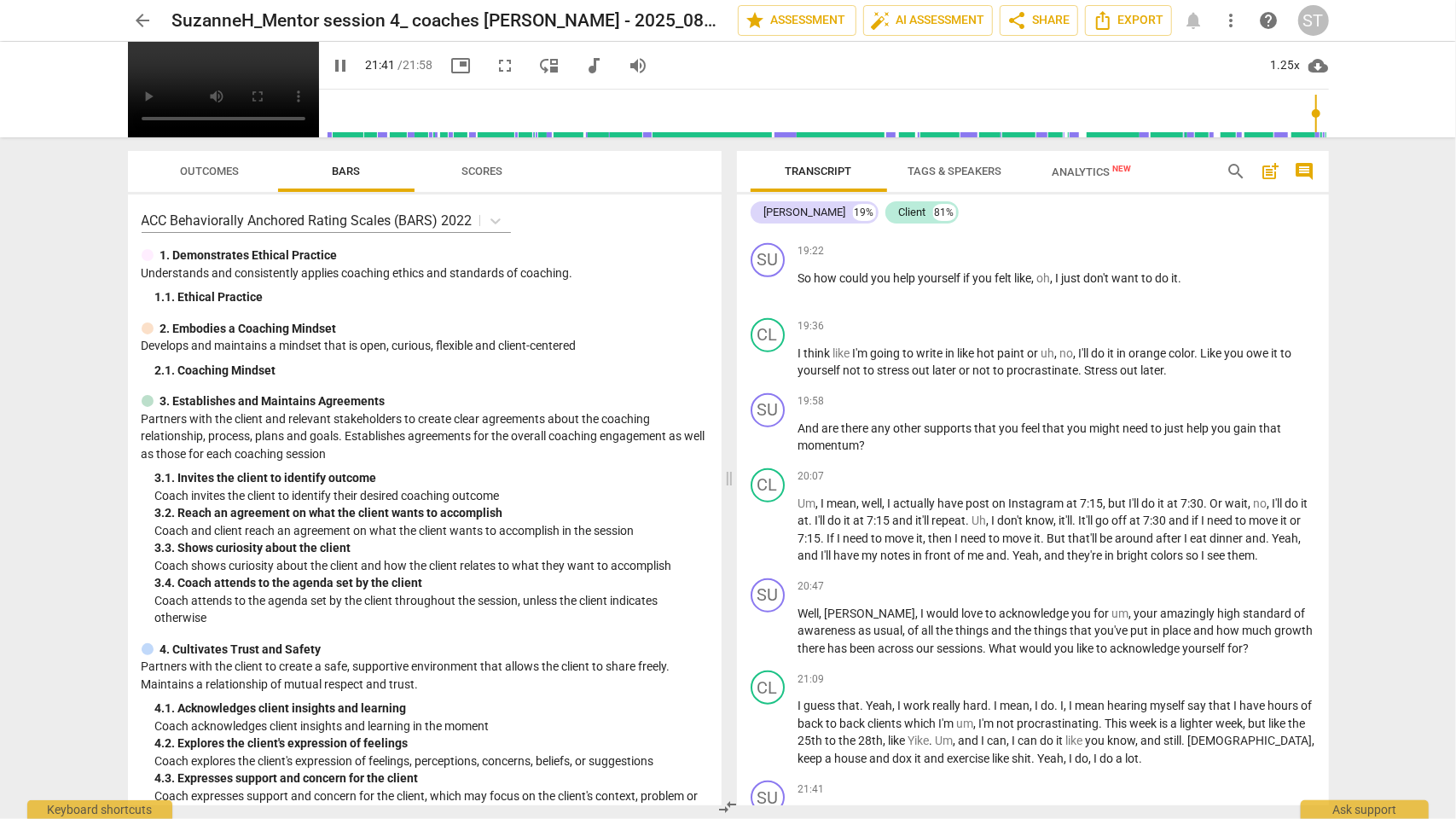
scroll to position [5839, 0]
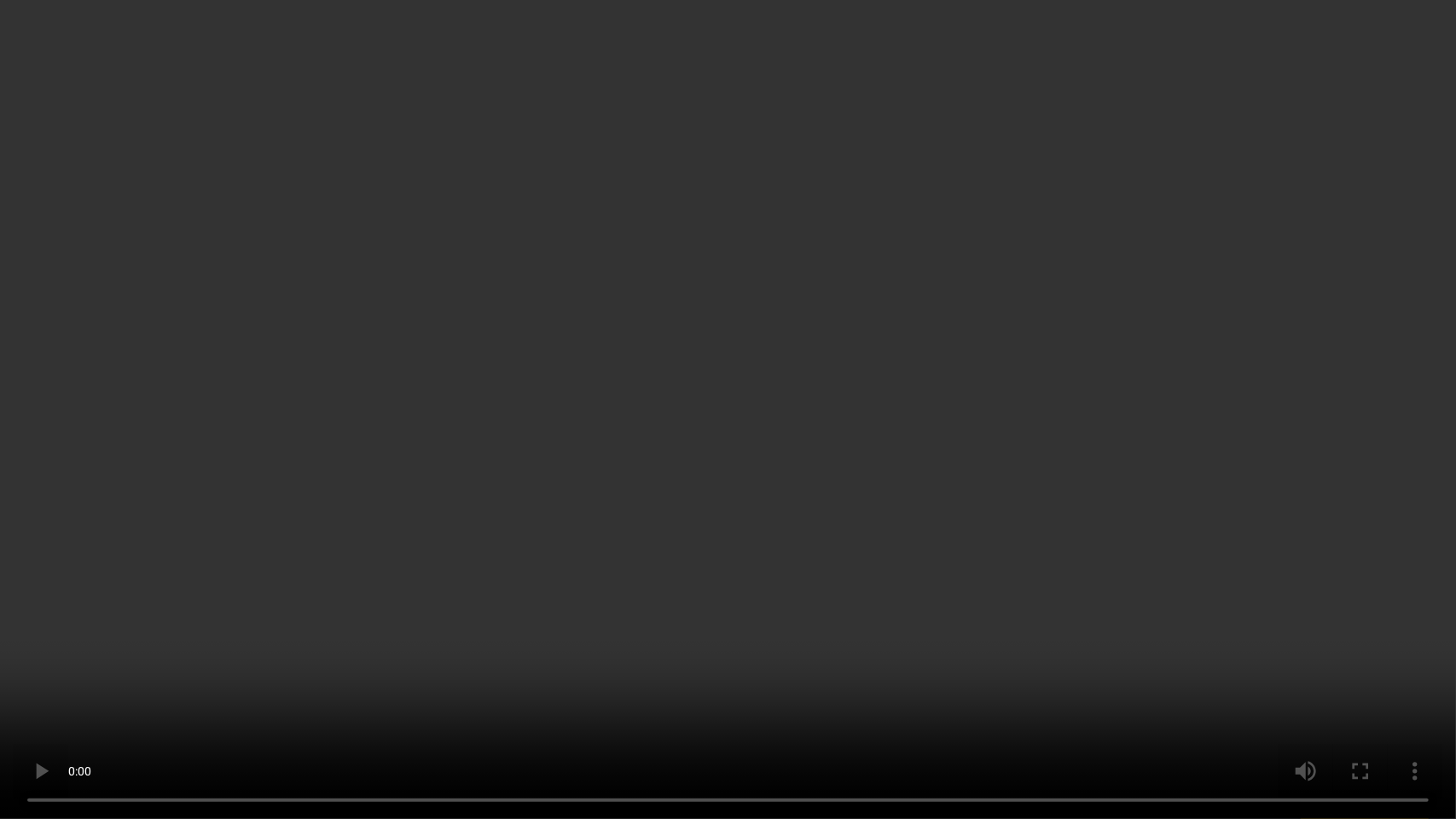
click at [824, 124] on video at bounding box center [728, 410] width 1456 height 819
drag, startPoint x: 0, startPoint y: 562, endPoint x: 2, endPoint y: 707, distance: 145.0
click at [0, 566] on video at bounding box center [728, 410] width 1456 height 819
click at [866, 57] on video at bounding box center [728, 410] width 1456 height 819
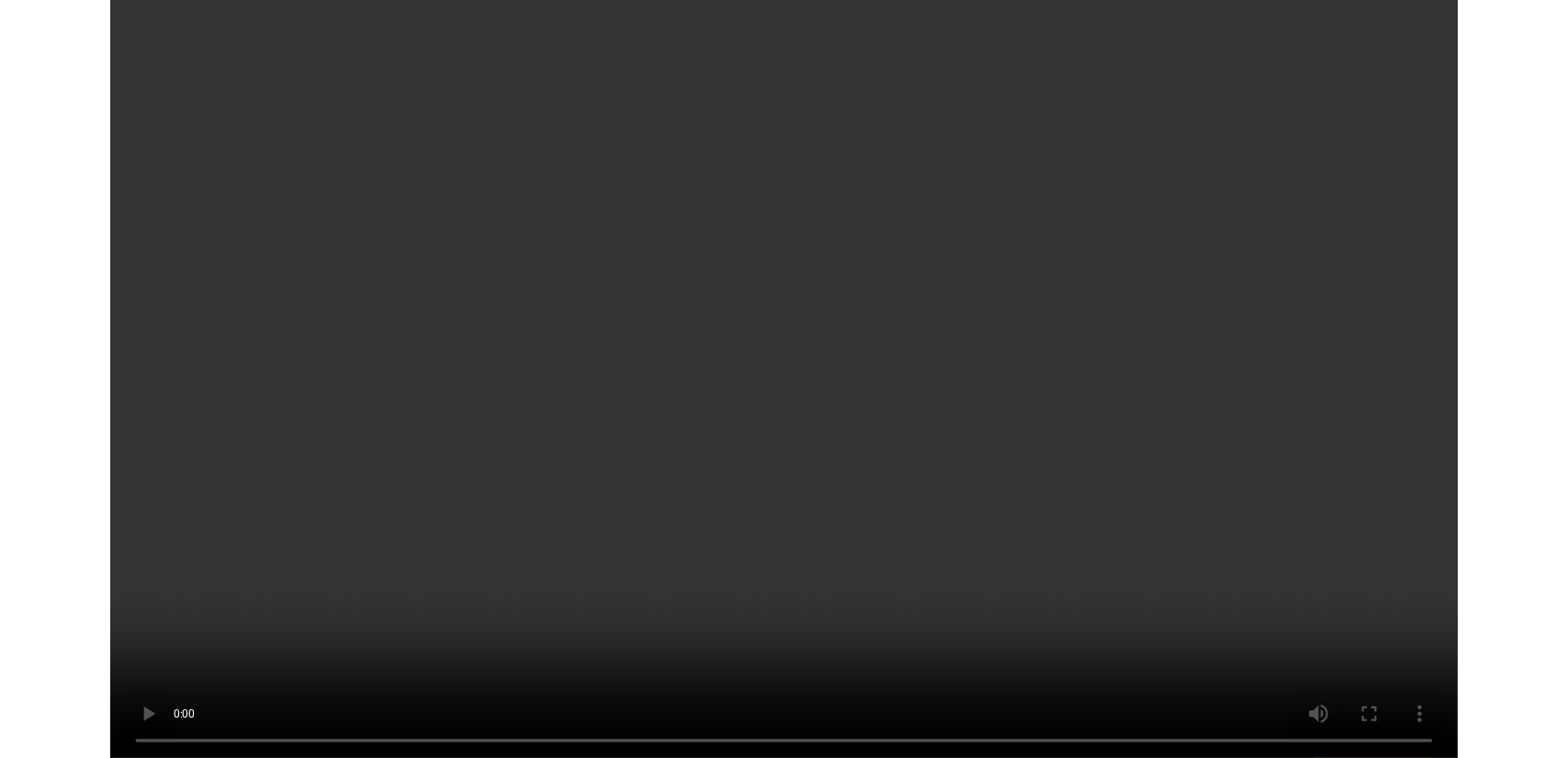
scroll to position [37, 0]
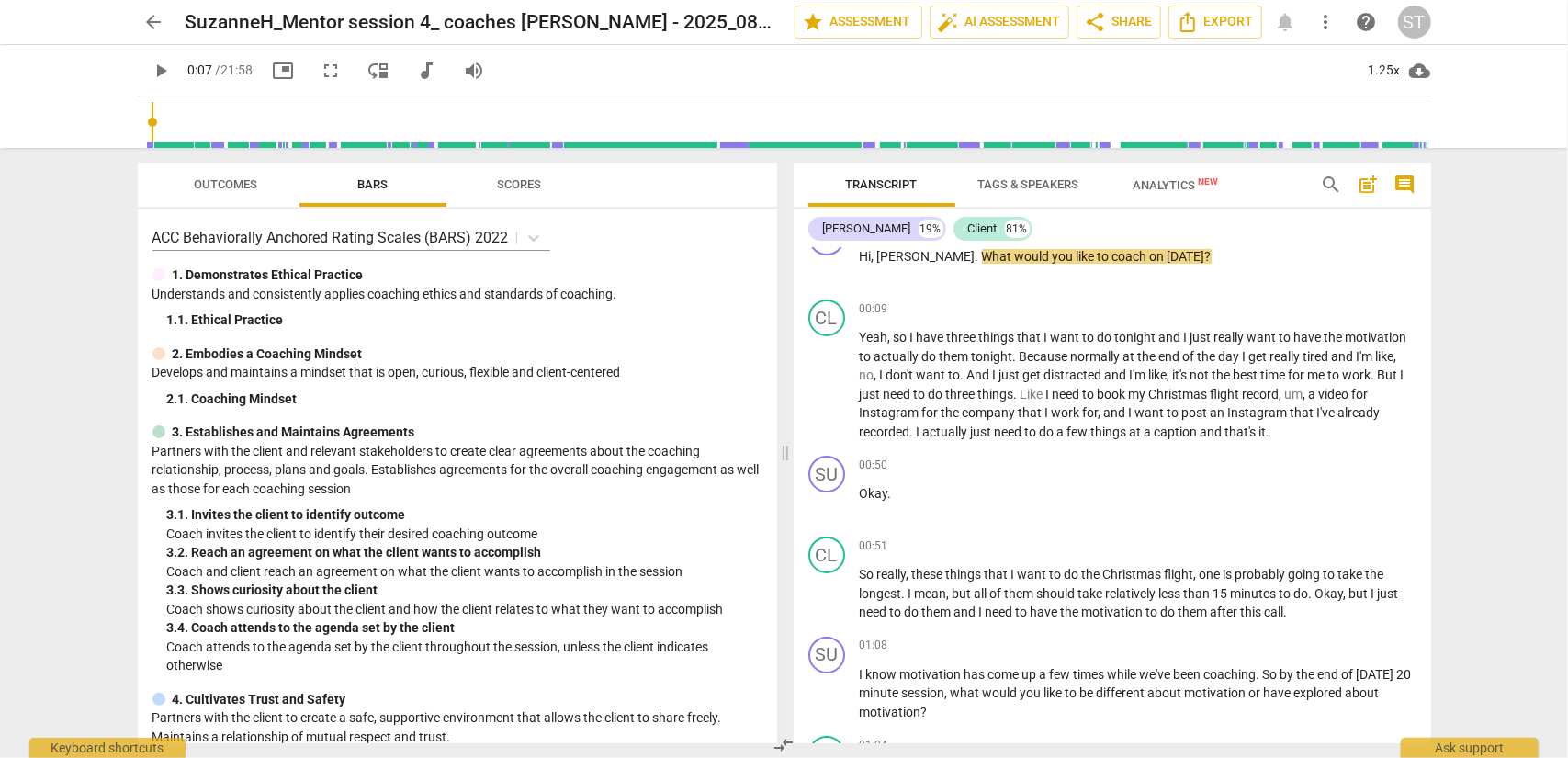
type input "7"
